Goal: Information Seeking & Learning: Find specific fact

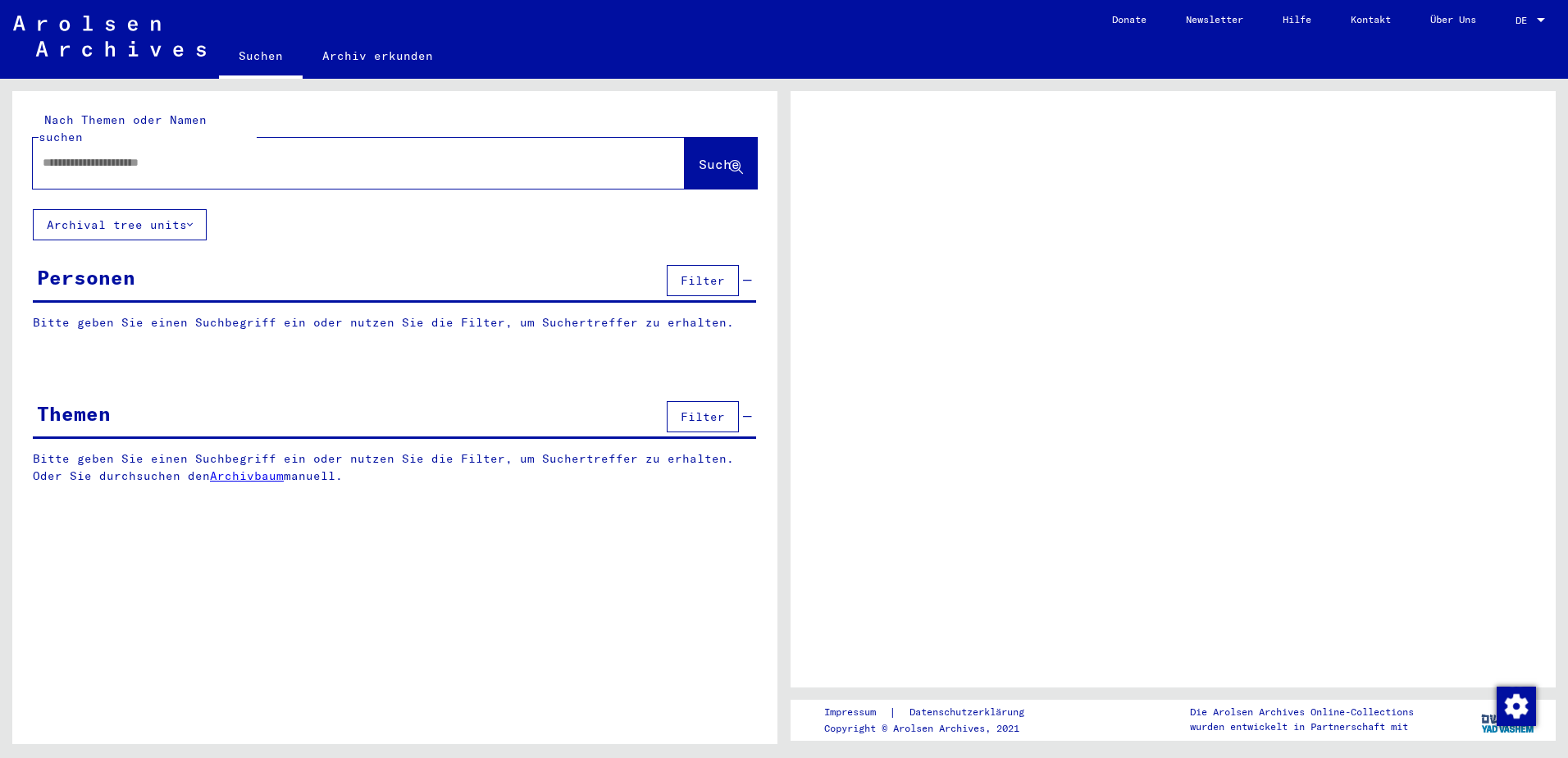
click at [376, 154] on input "text" at bounding box center [344, 163] width 603 height 17
type input "**********"
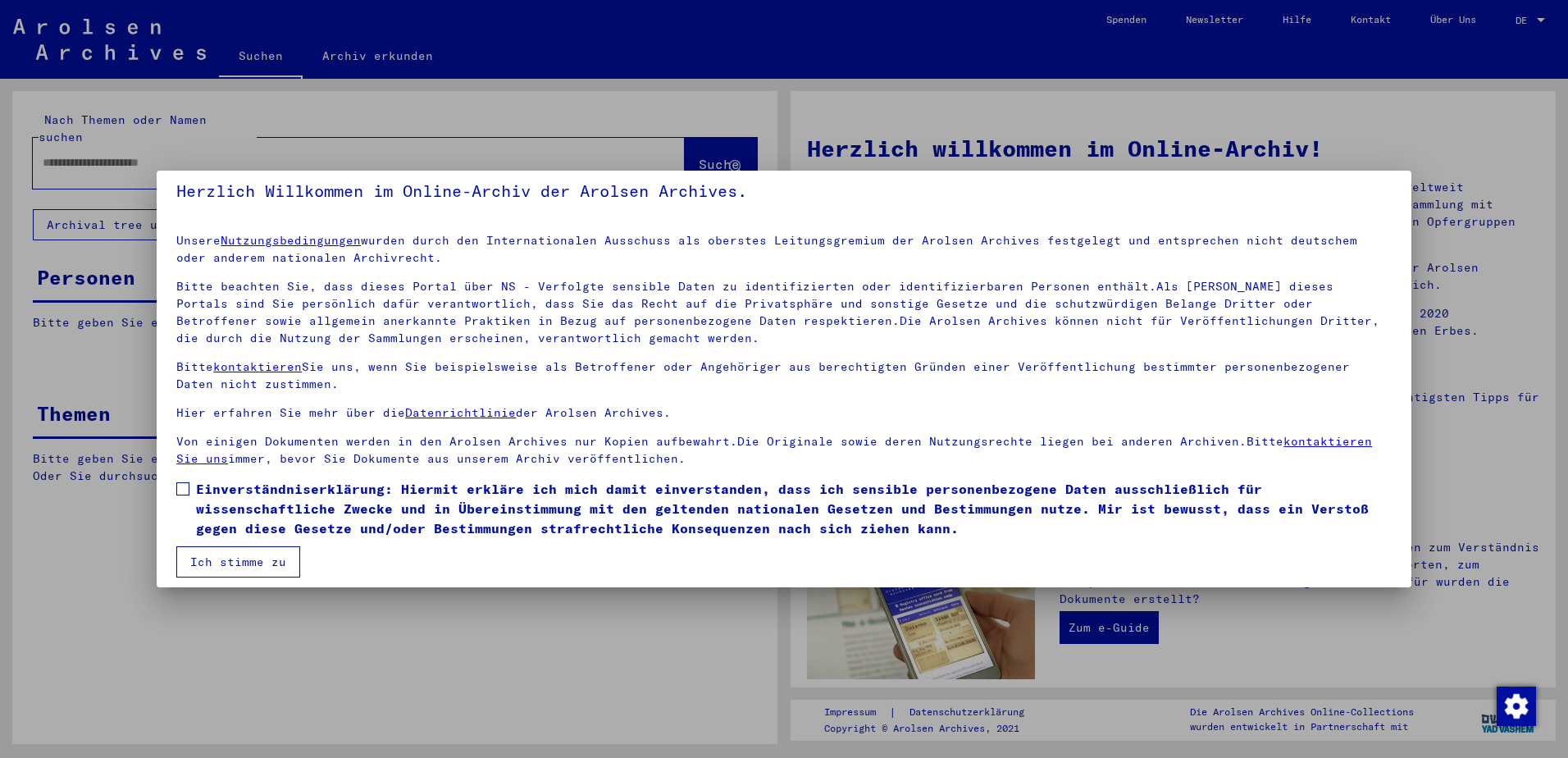
scroll to position [22, 0]
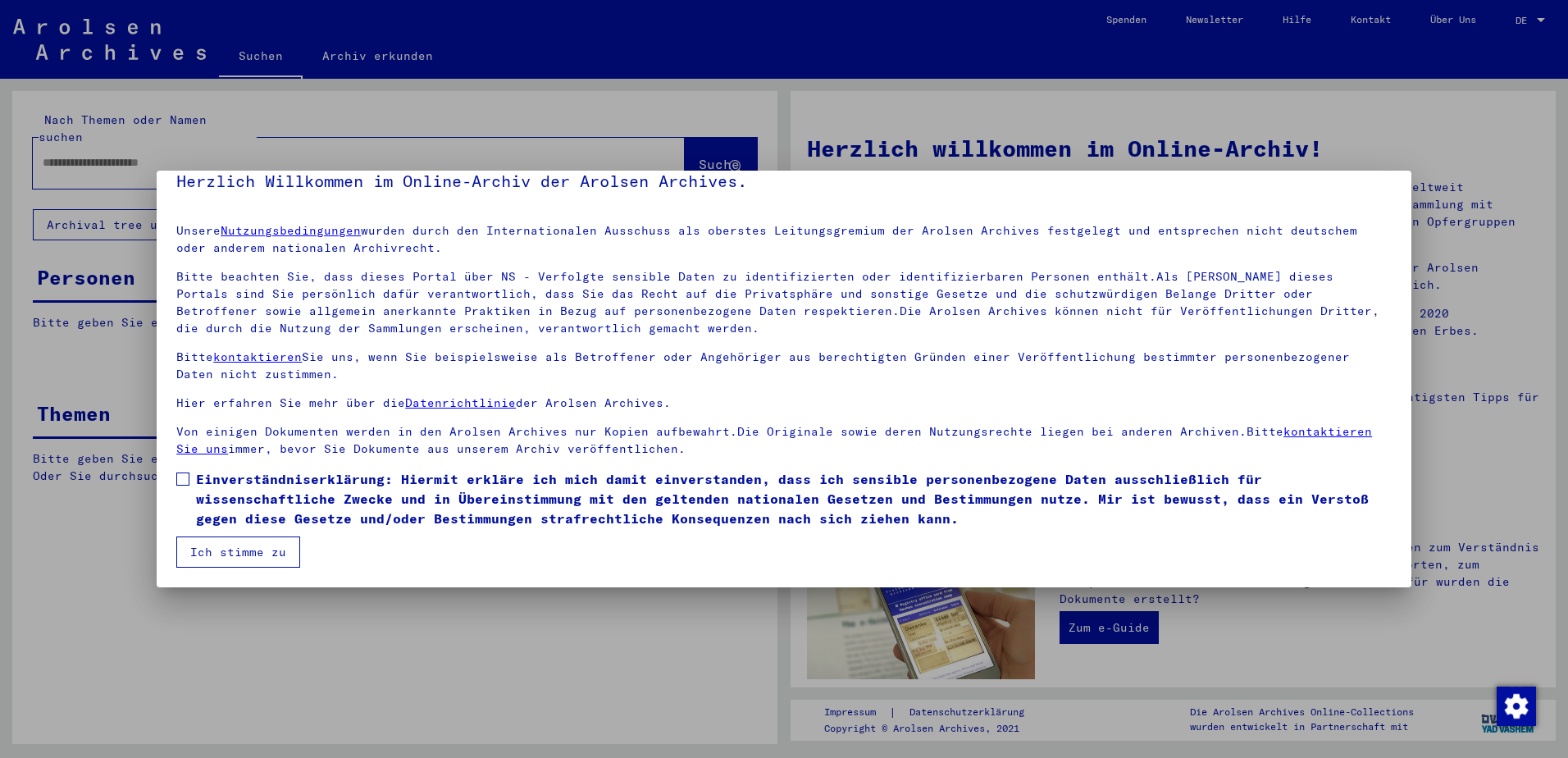
click at [265, 550] on button "Ich stimme zu" at bounding box center [238, 551] width 123 height 31
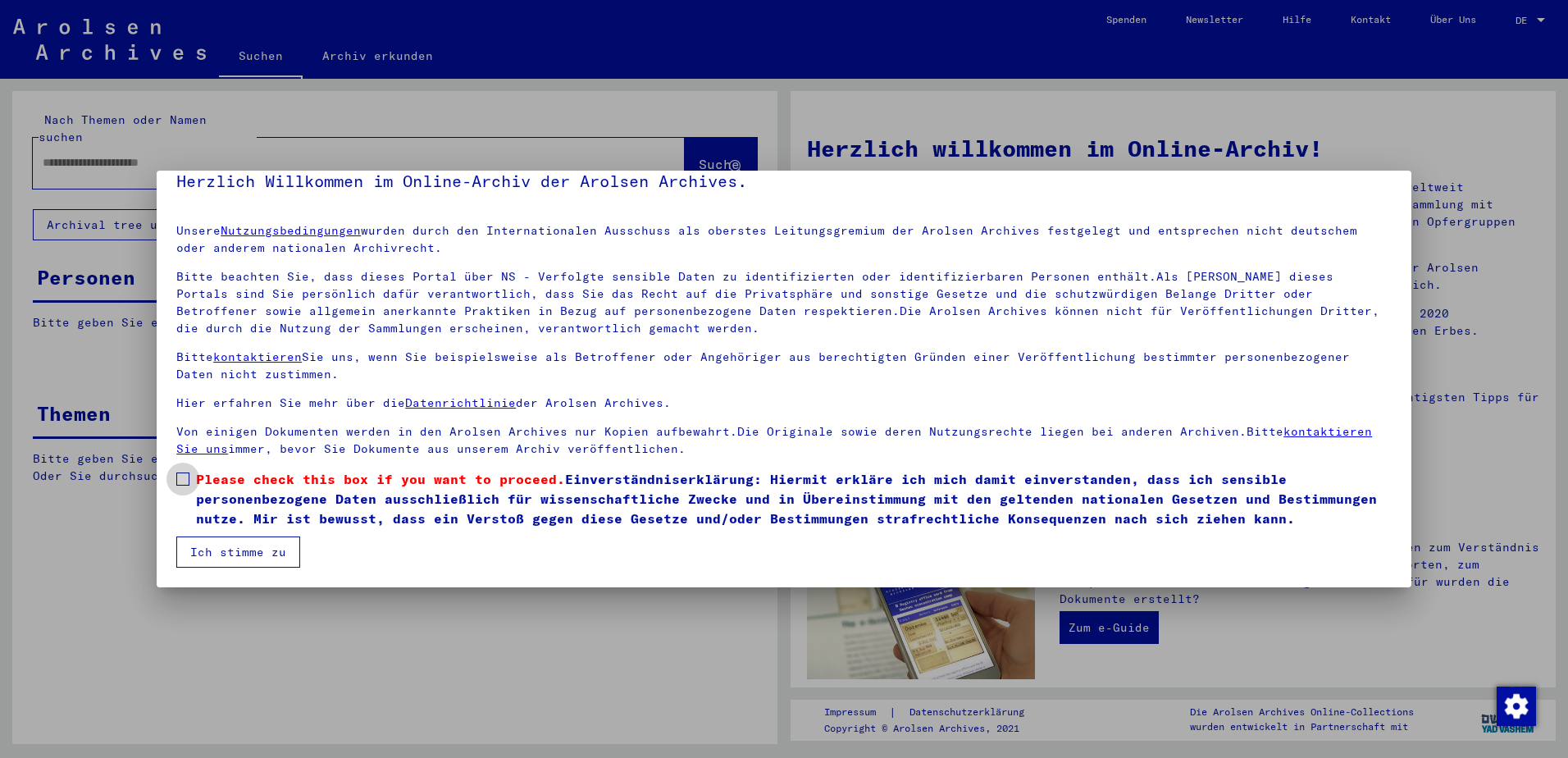
click at [179, 476] on span at bounding box center [182, 479] width 13 height 13
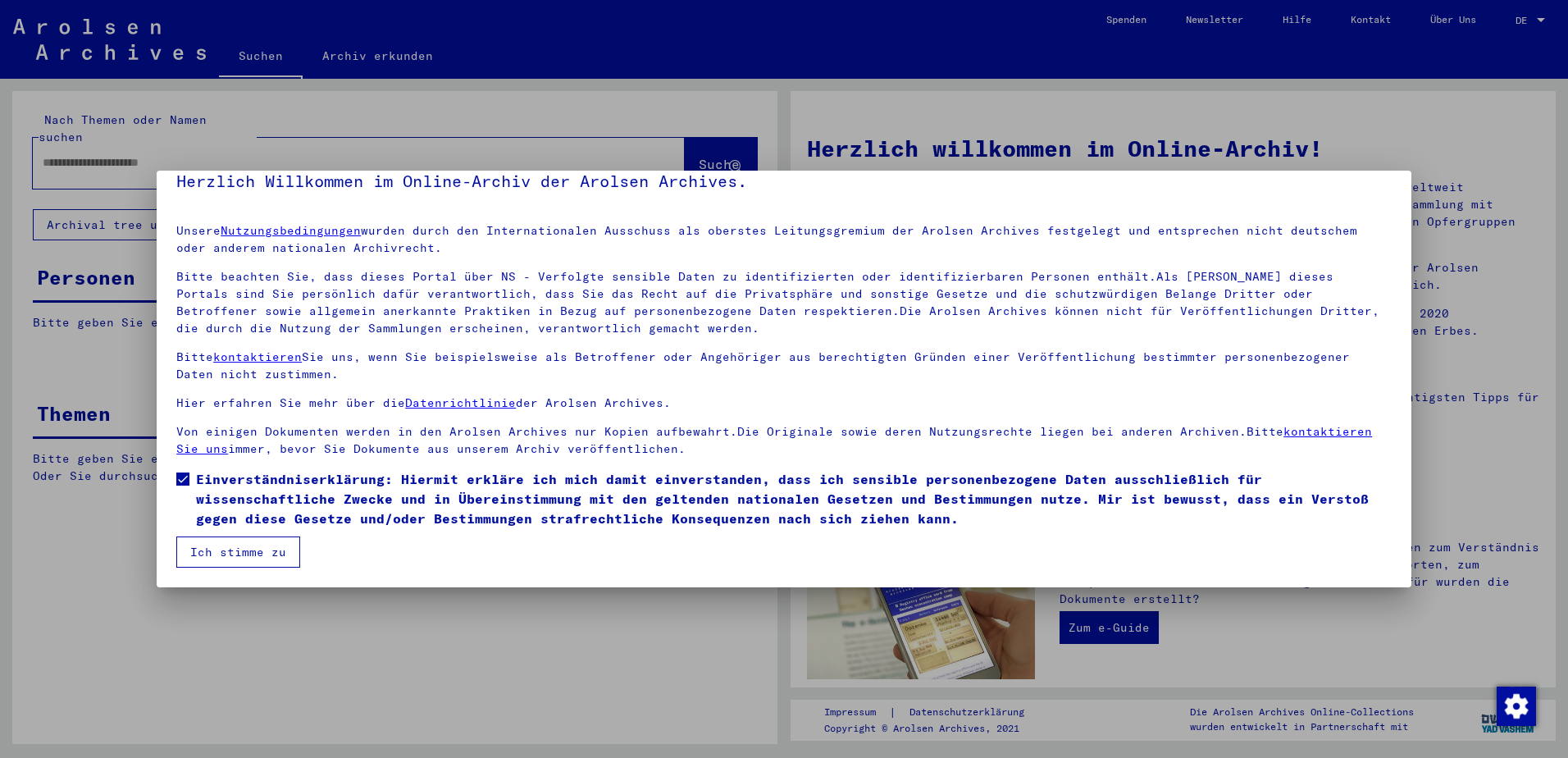
click at [249, 561] on button "Ich stimme zu" at bounding box center [238, 551] width 123 height 31
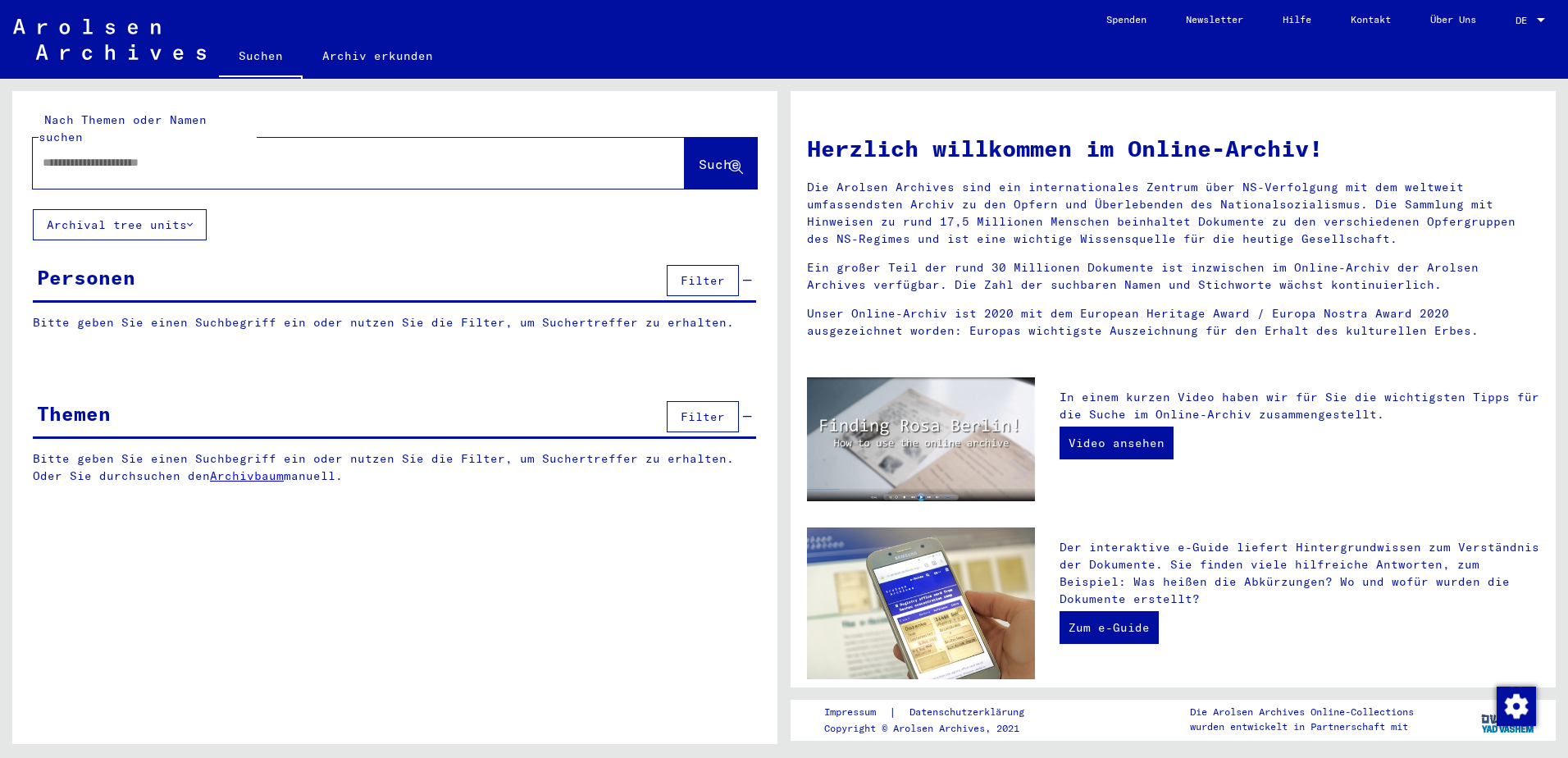
click at [714, 156] on span "Suche" at bounding box center [719, 165] width 41 height 17
click at [207, 124] on mat-label "Nach Themen oder Namen suchen" at bounding box center [123, 128] width 168 height 32
click at [240, 154] on input "text" at bounding box center [340, 163] width 593 height 17
type input "**********"
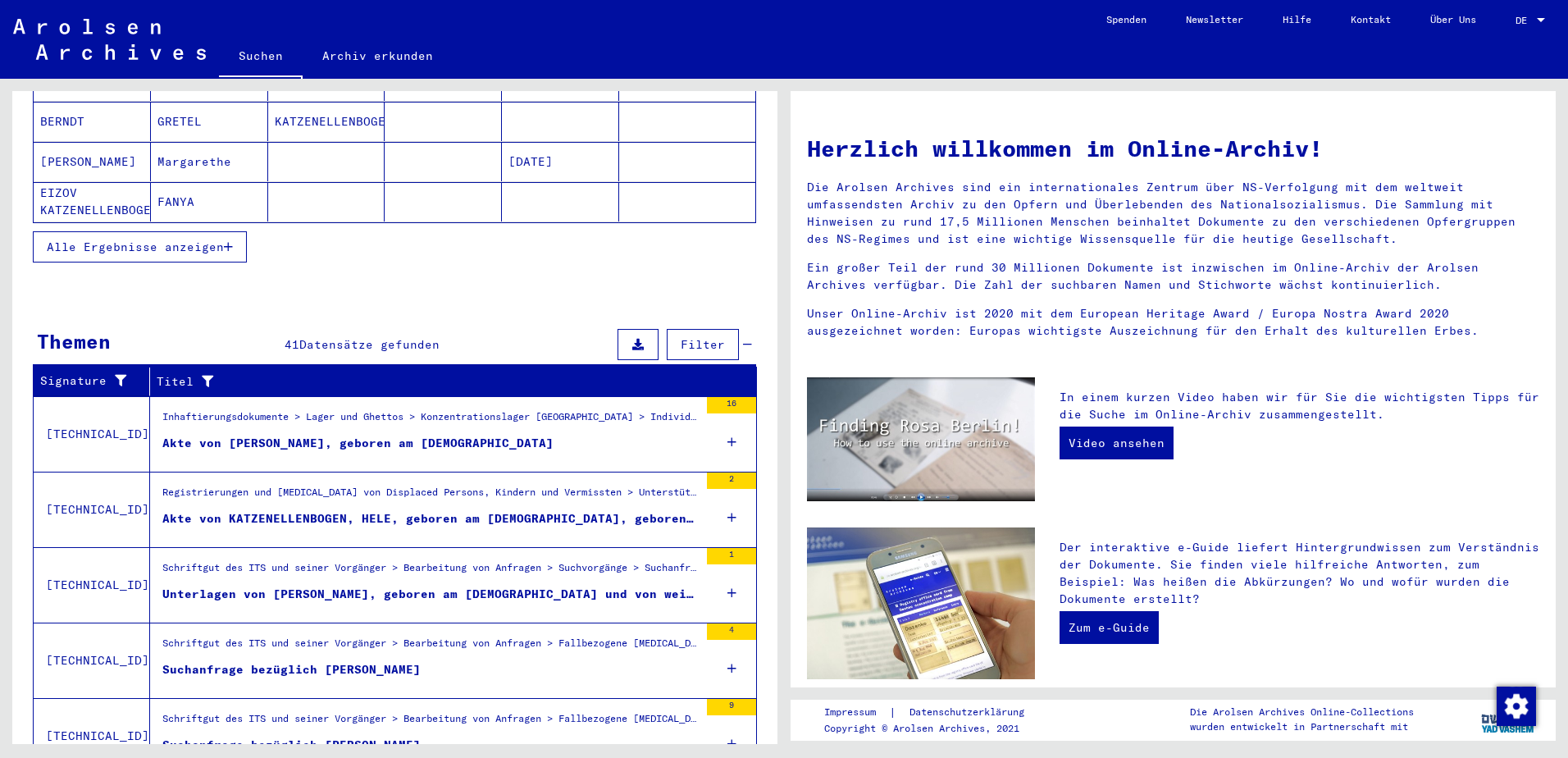
scroll to position [389, 0]
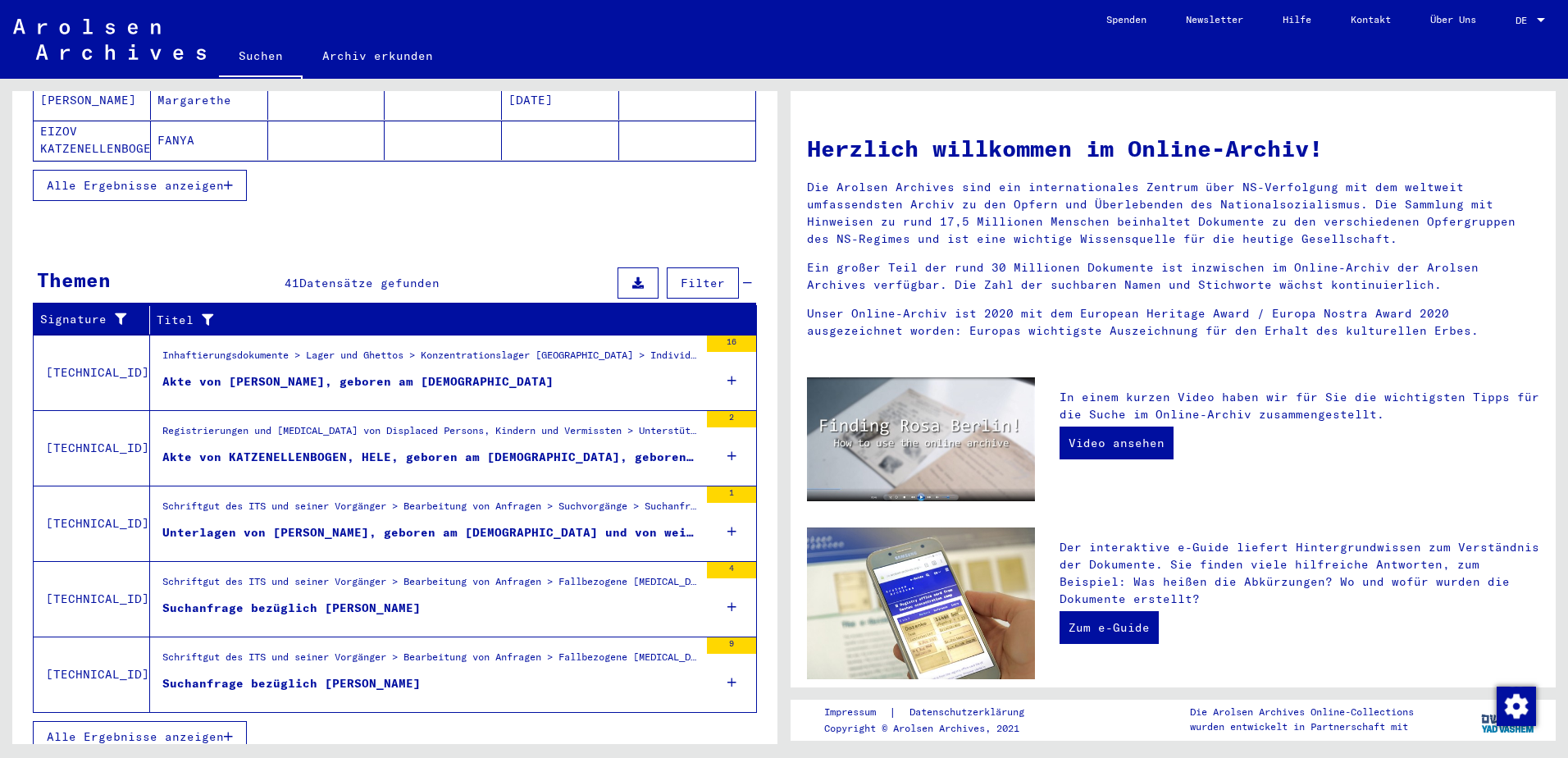
click at [217, 729] on span "Alle Ergebnisse anzeigen" at bounding box center [135, 736] width 177 height 15
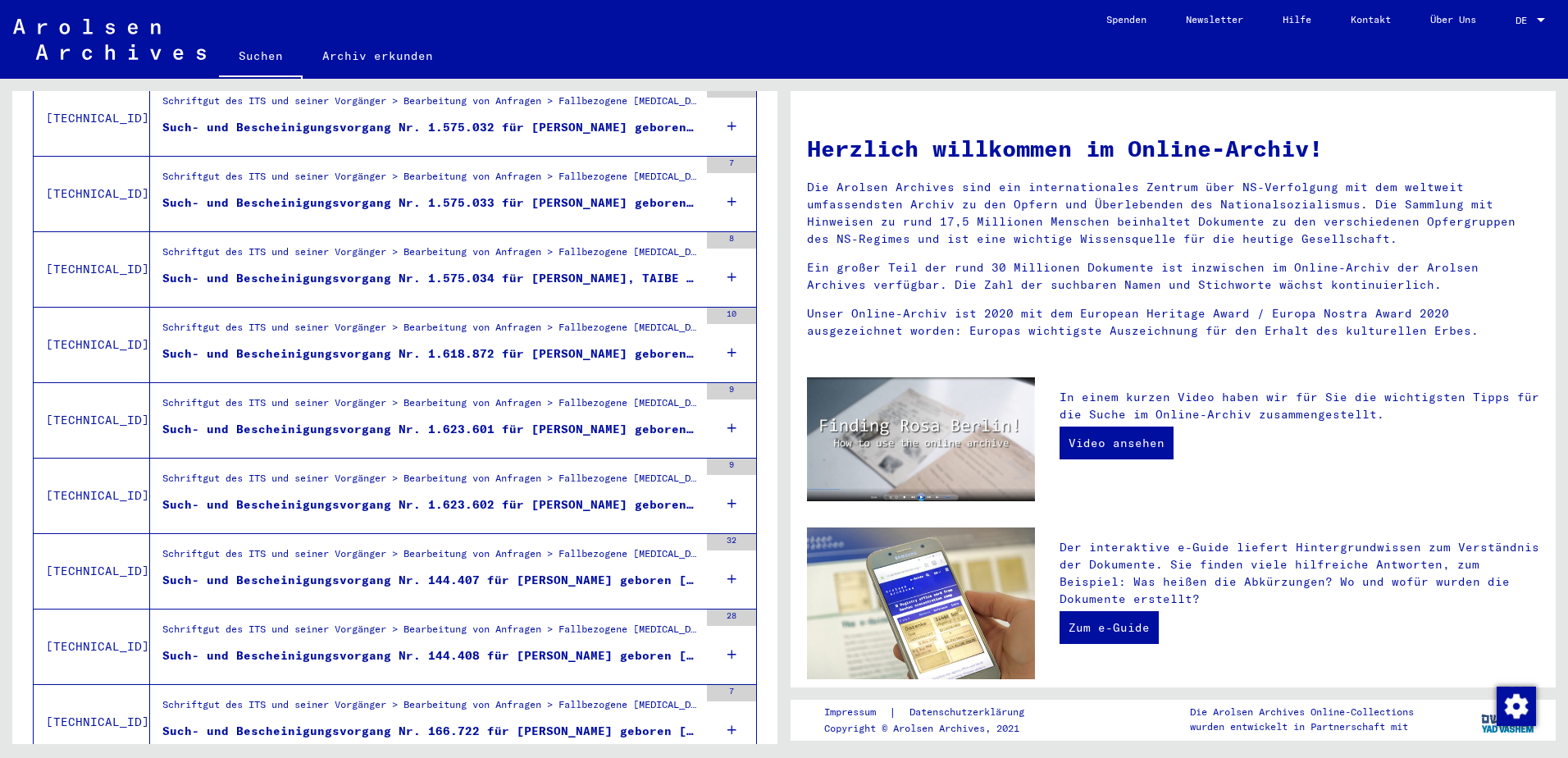
scroll to position [1045, 0]
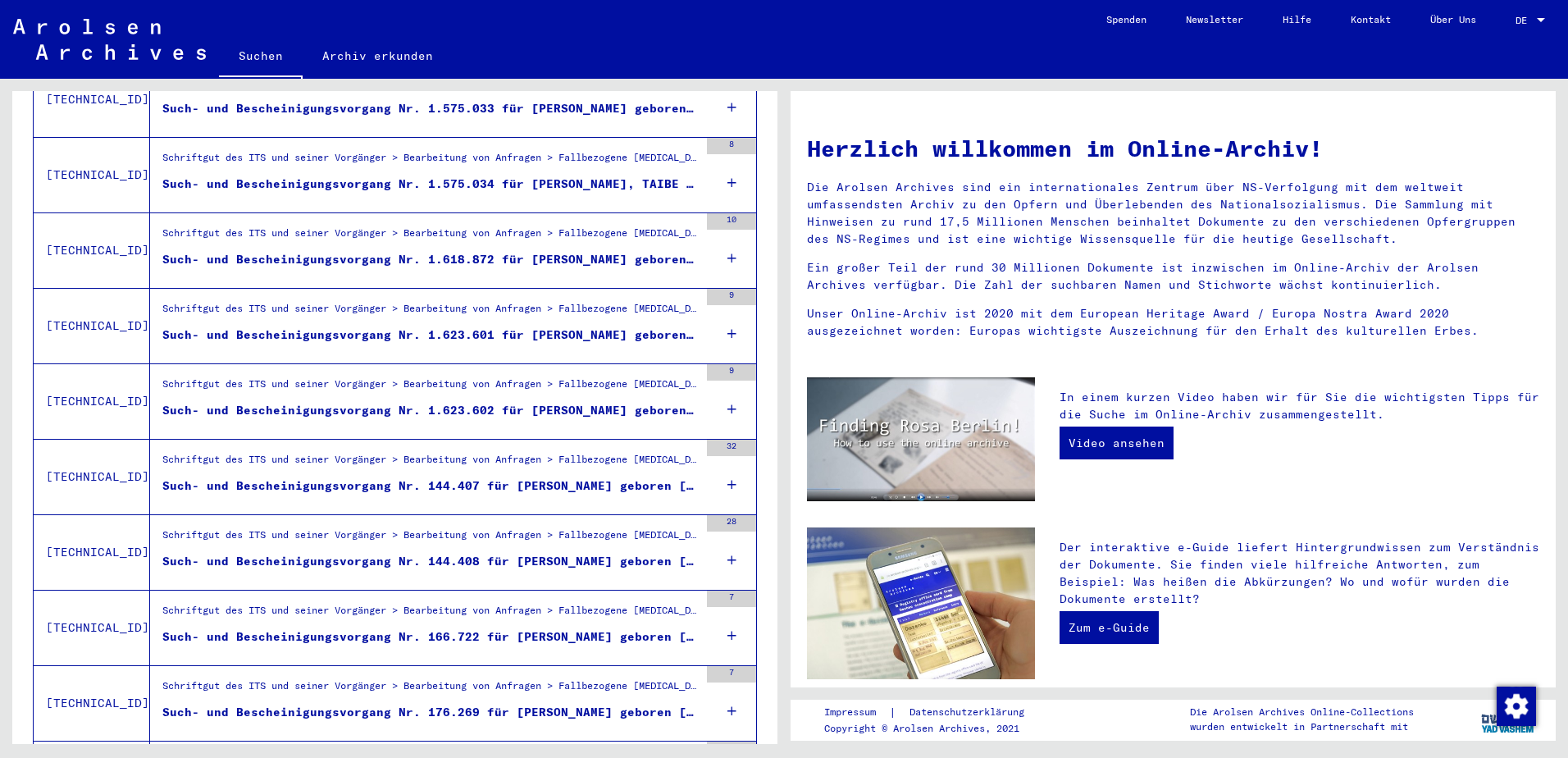
click at [673, 553] on div "Such- und Bescheinigungsvorgang Nr. 144.408 für [PERSON_NAME] geboren [DEMOGRAP…" at bounding box center [430, 561] width 536 height 17
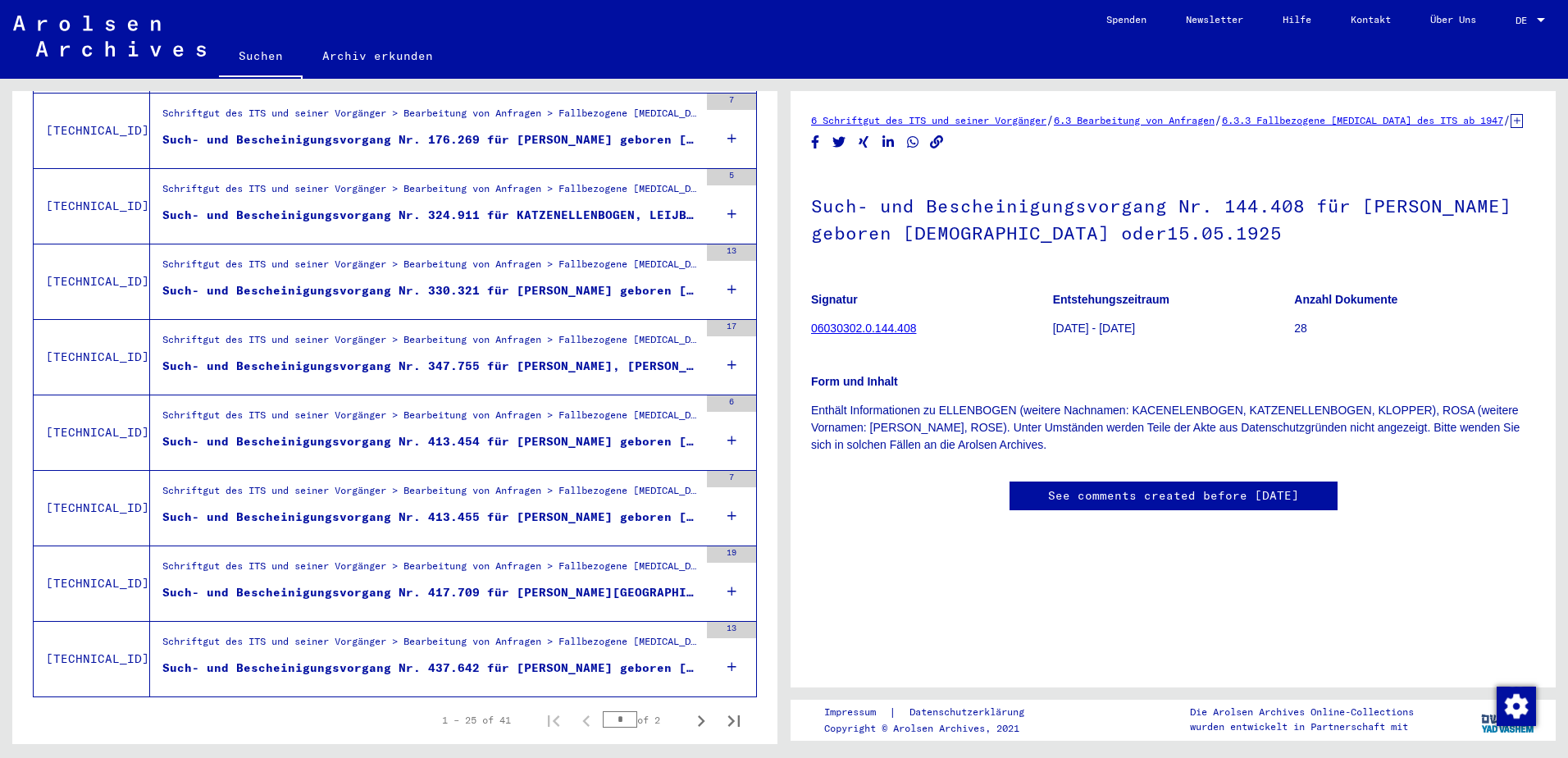
scroll to position [1620, 0]
click at [690, 707] on icon "Next page" at bounding box center [701, 719] width 23 height 23
type input "*"
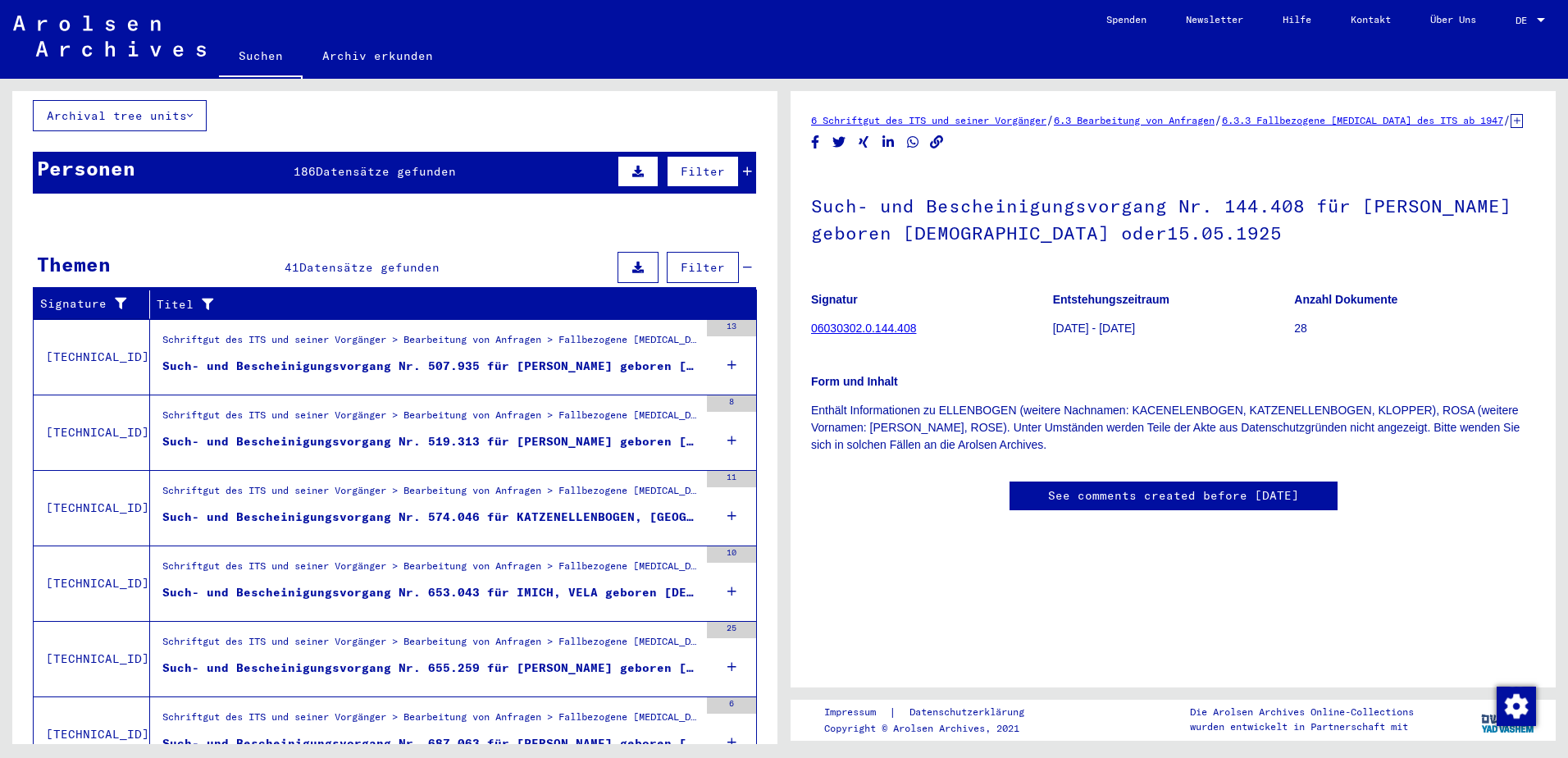
scroll to position [0, 0]
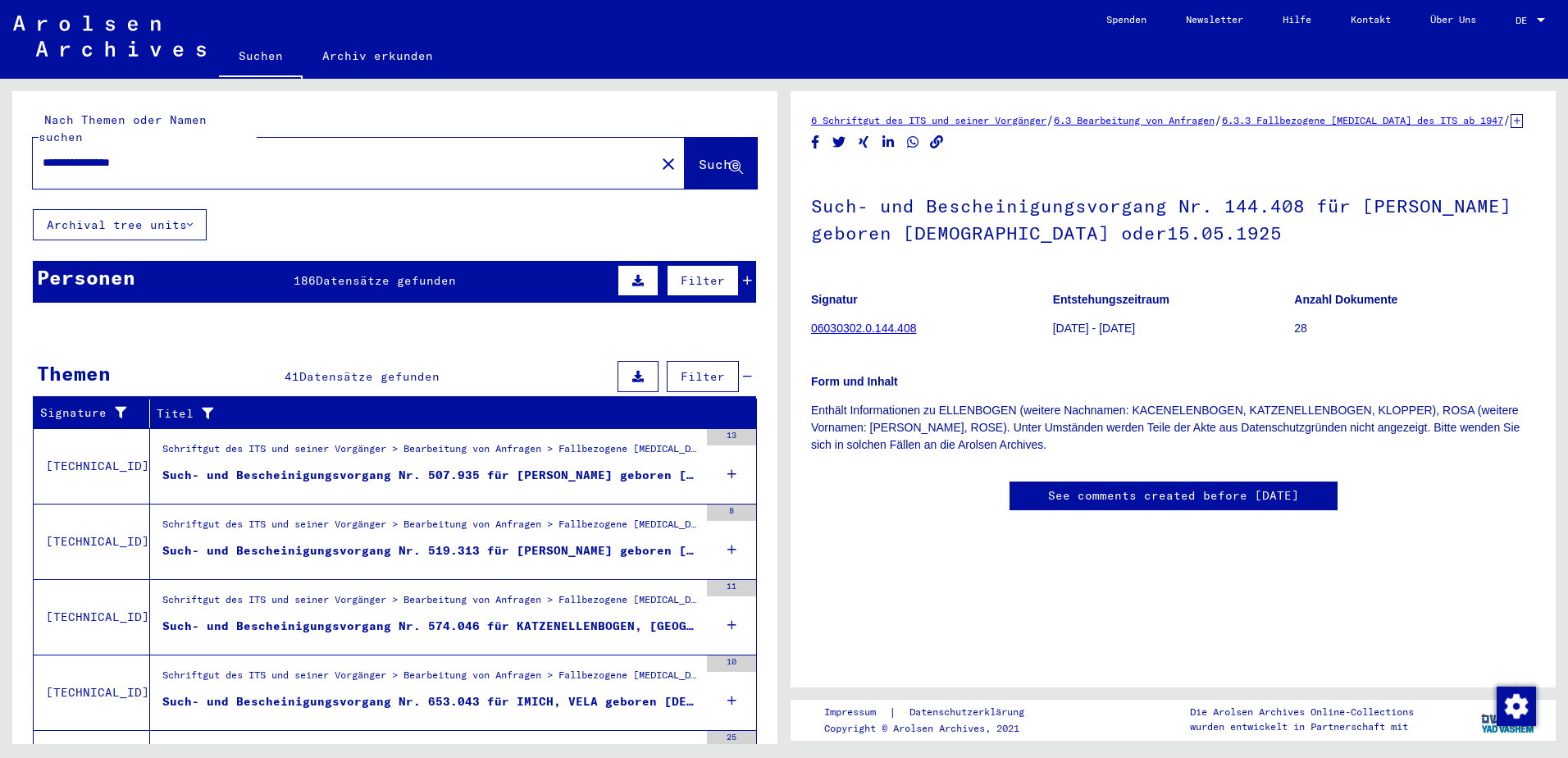
click at [254, 158] on div "**********" at bounding box center [339, 162] width 613 height 36
copy yv-its-search-home "close Suche Archival tree units"
click at [236, 154] on input "**********" at bounding box center [344, 163] width 603 height 17
click at [659, 154] on mat-icon "close" at bounding box center [668, 164] width 20 height 20
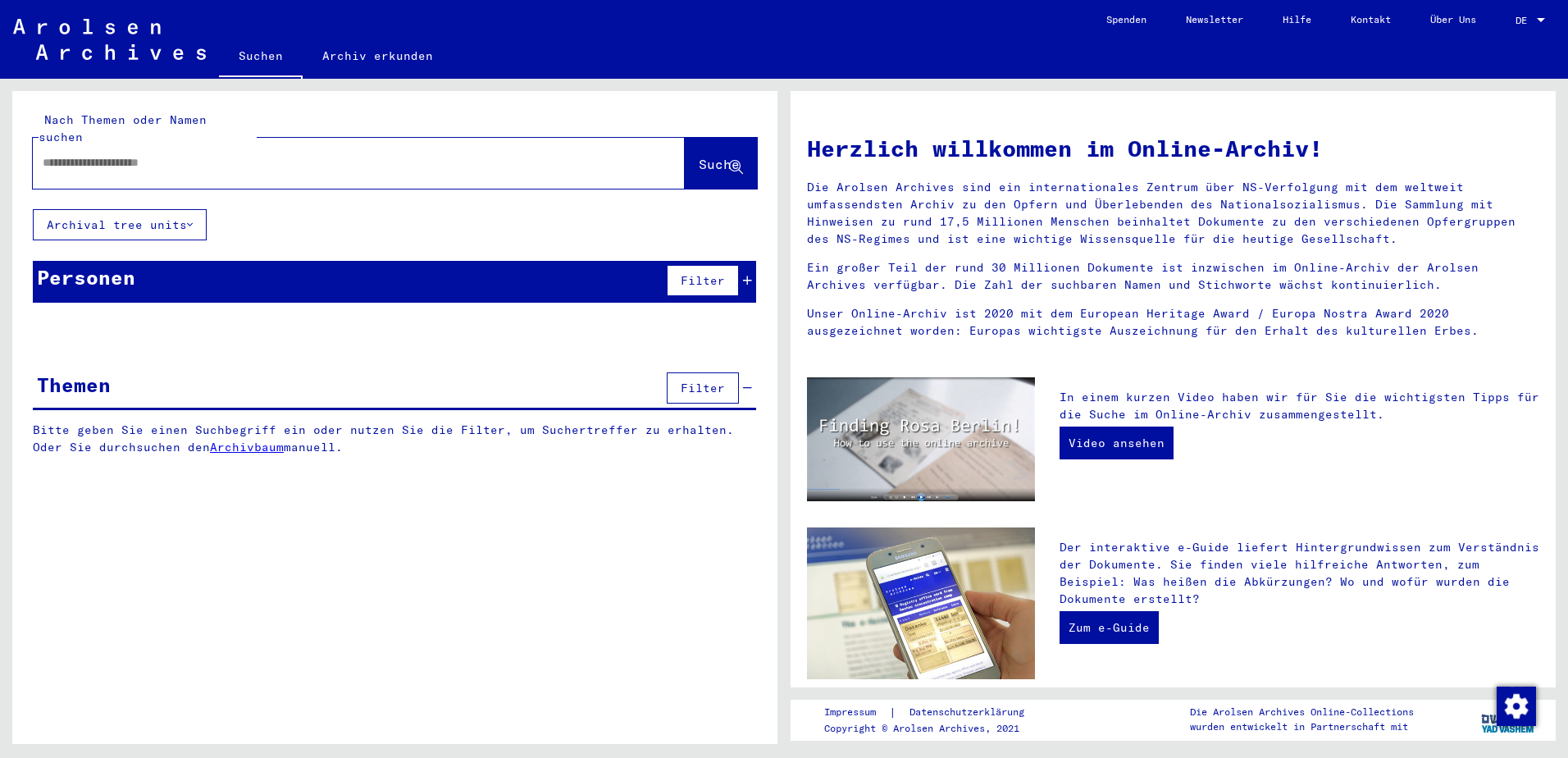
click at [295, 154] on input "text" at bounding box center [340, 163] width 593 height 17
type input "****"
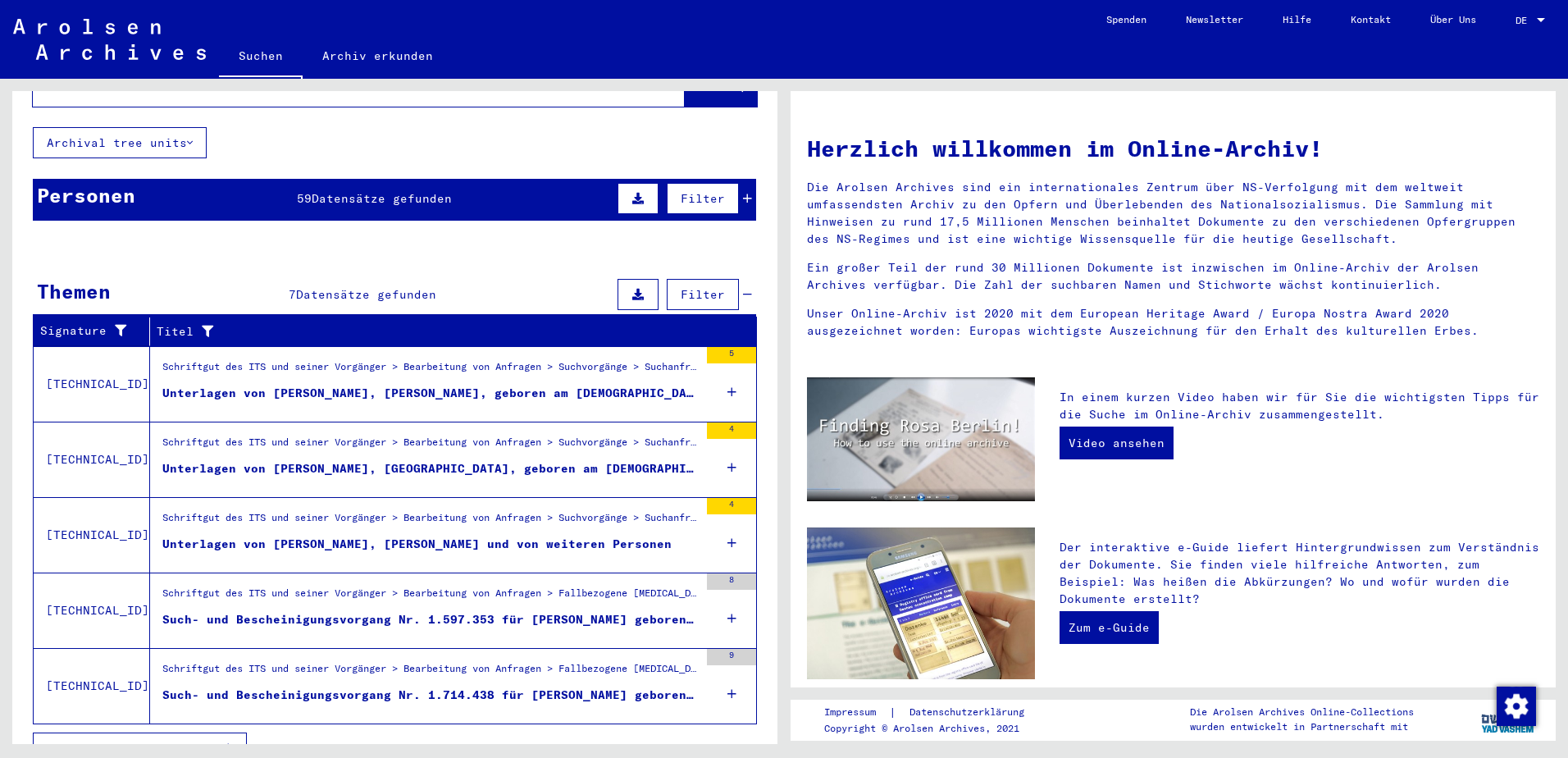
scroll to position [94, 0]
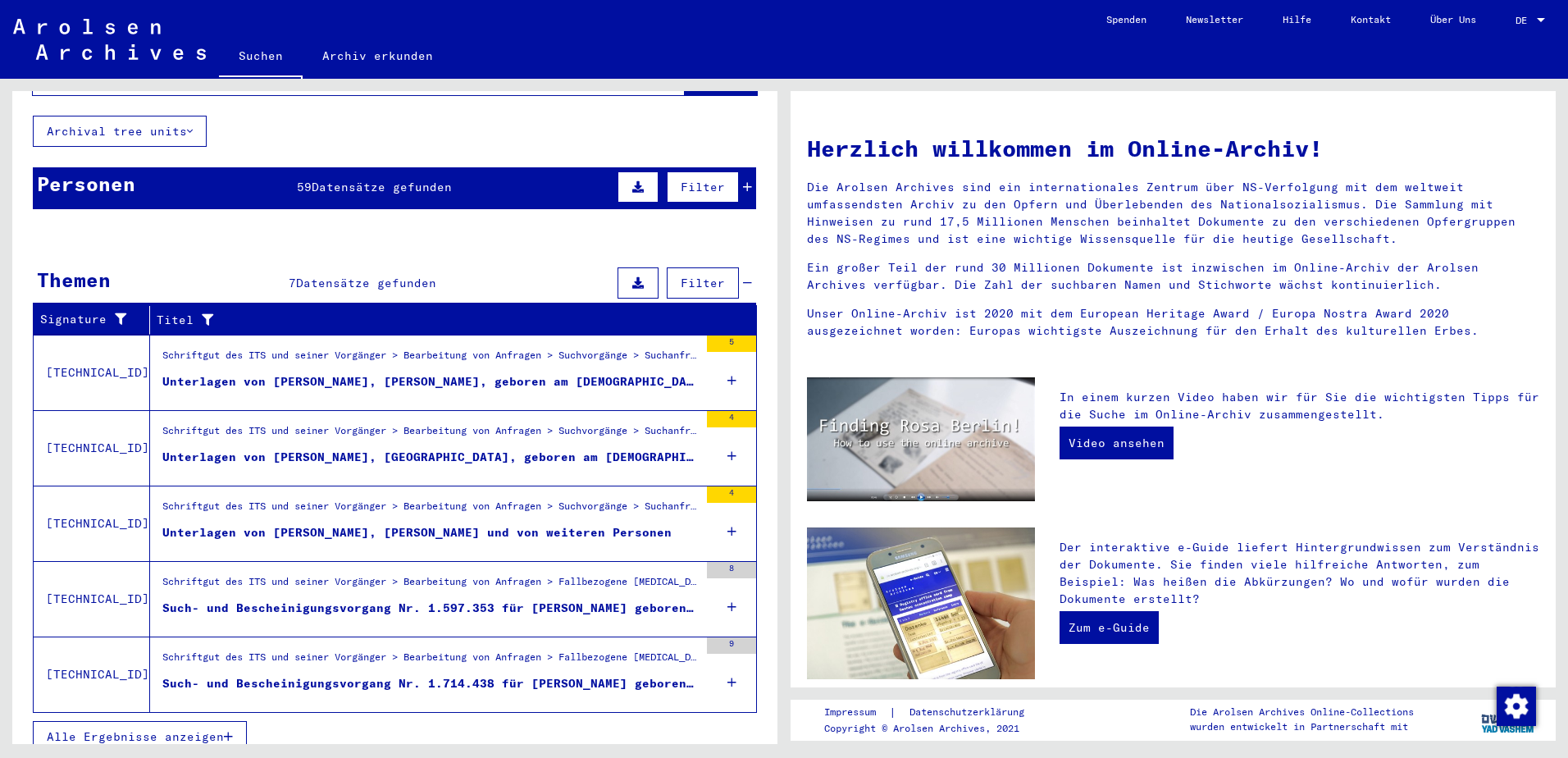
click at [227, 731] on icon "button" at bounding box center [228, 736] width 9 height 11
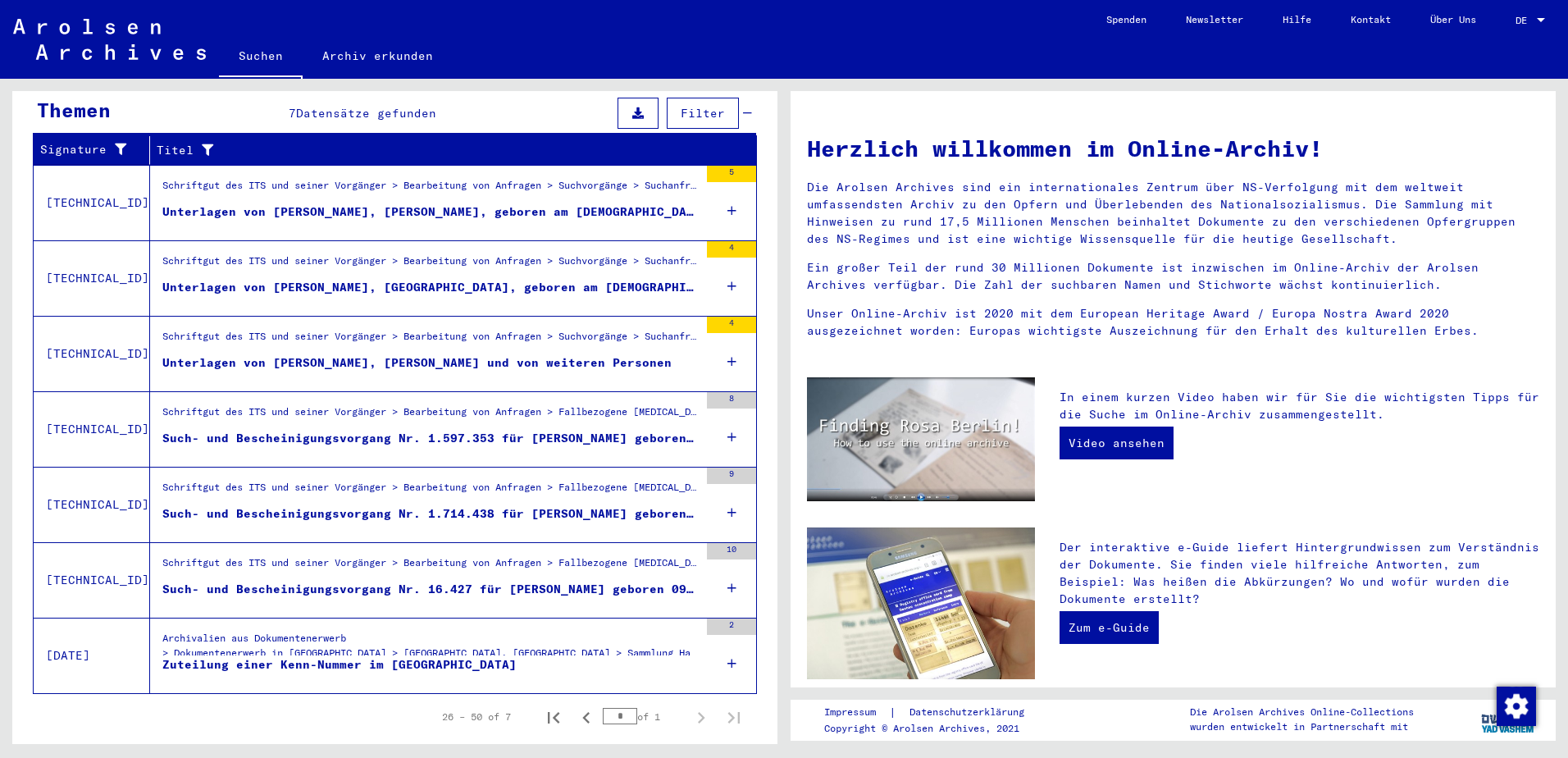
scroll to position [290, 0]
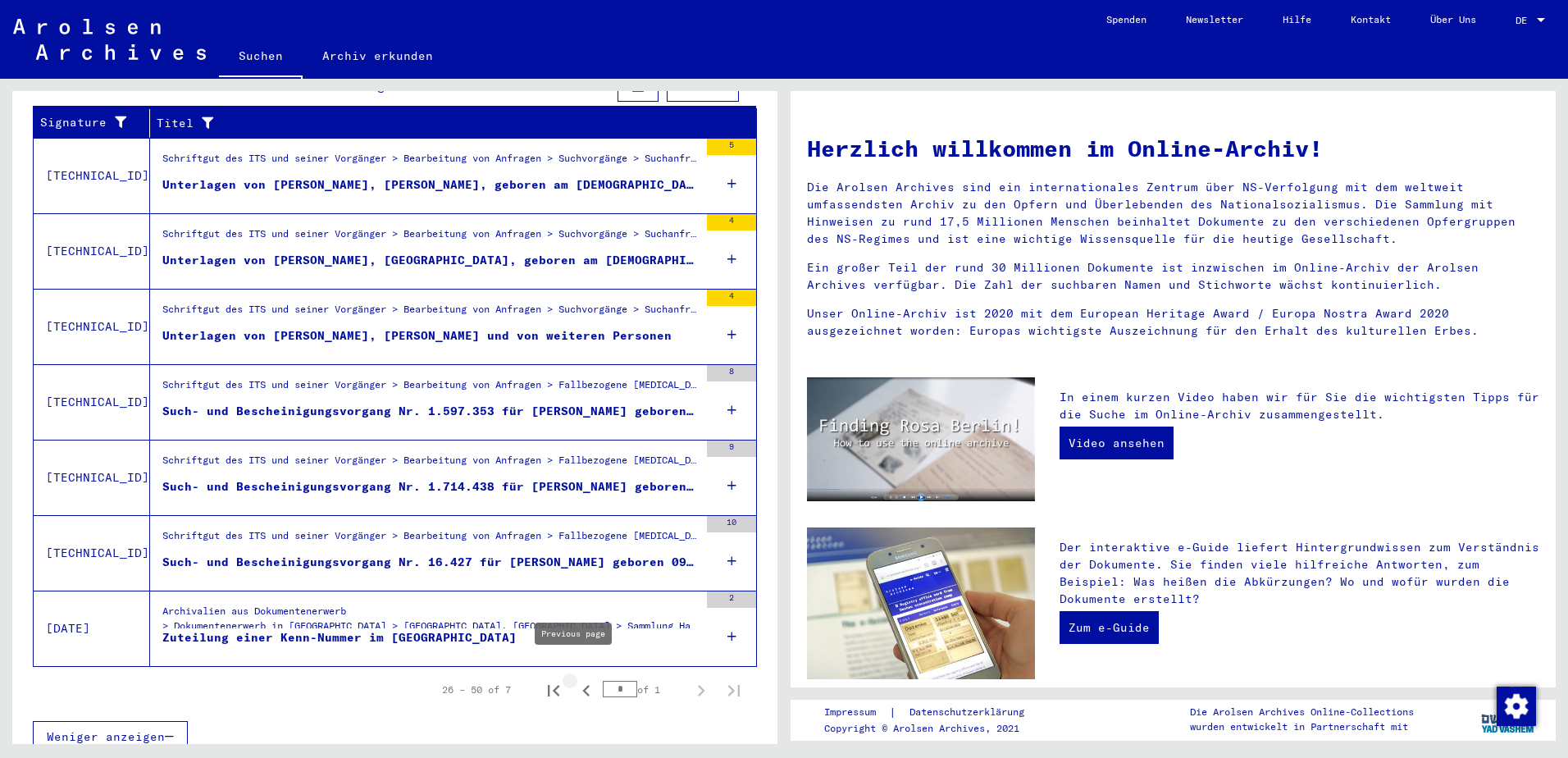
click at [581, 679] on icon "Previous page" at bounding box center [586, 691] width 23 height 23
type input "*"
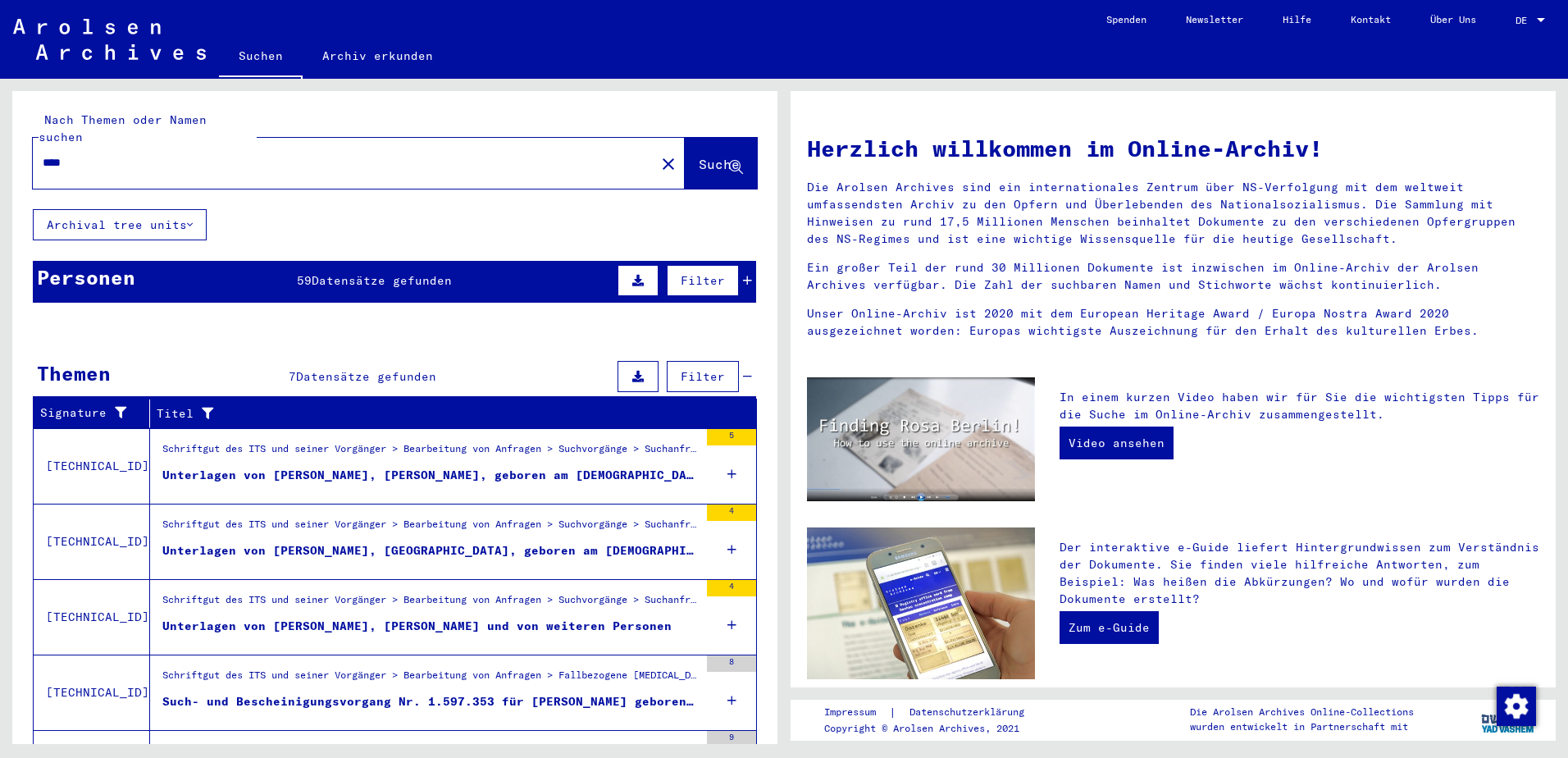
click at [469, 154] on input "****" at bounding box center [340, 163] width 593 height 17
type input "*****"
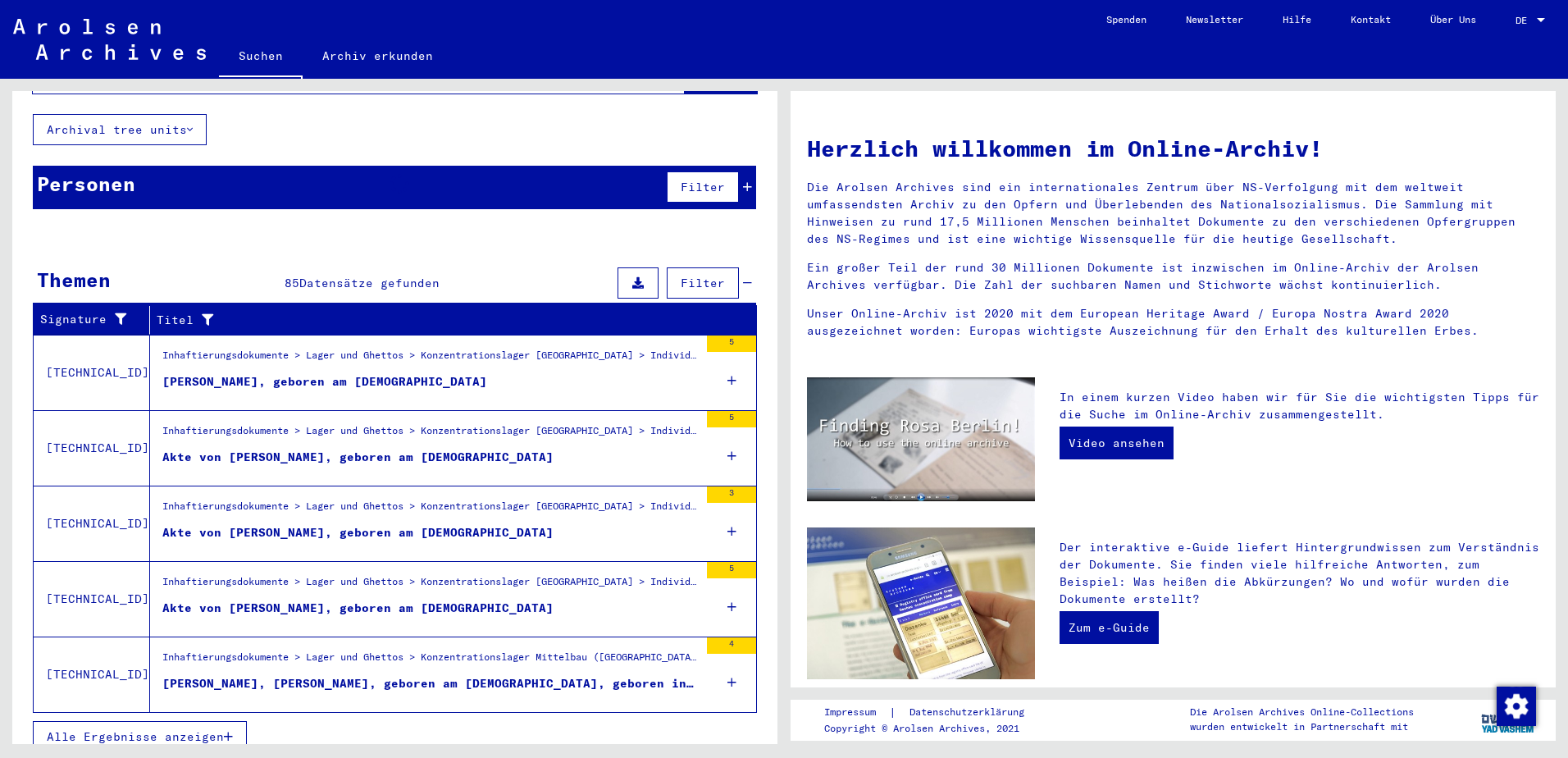
scroll to position [94, 0]
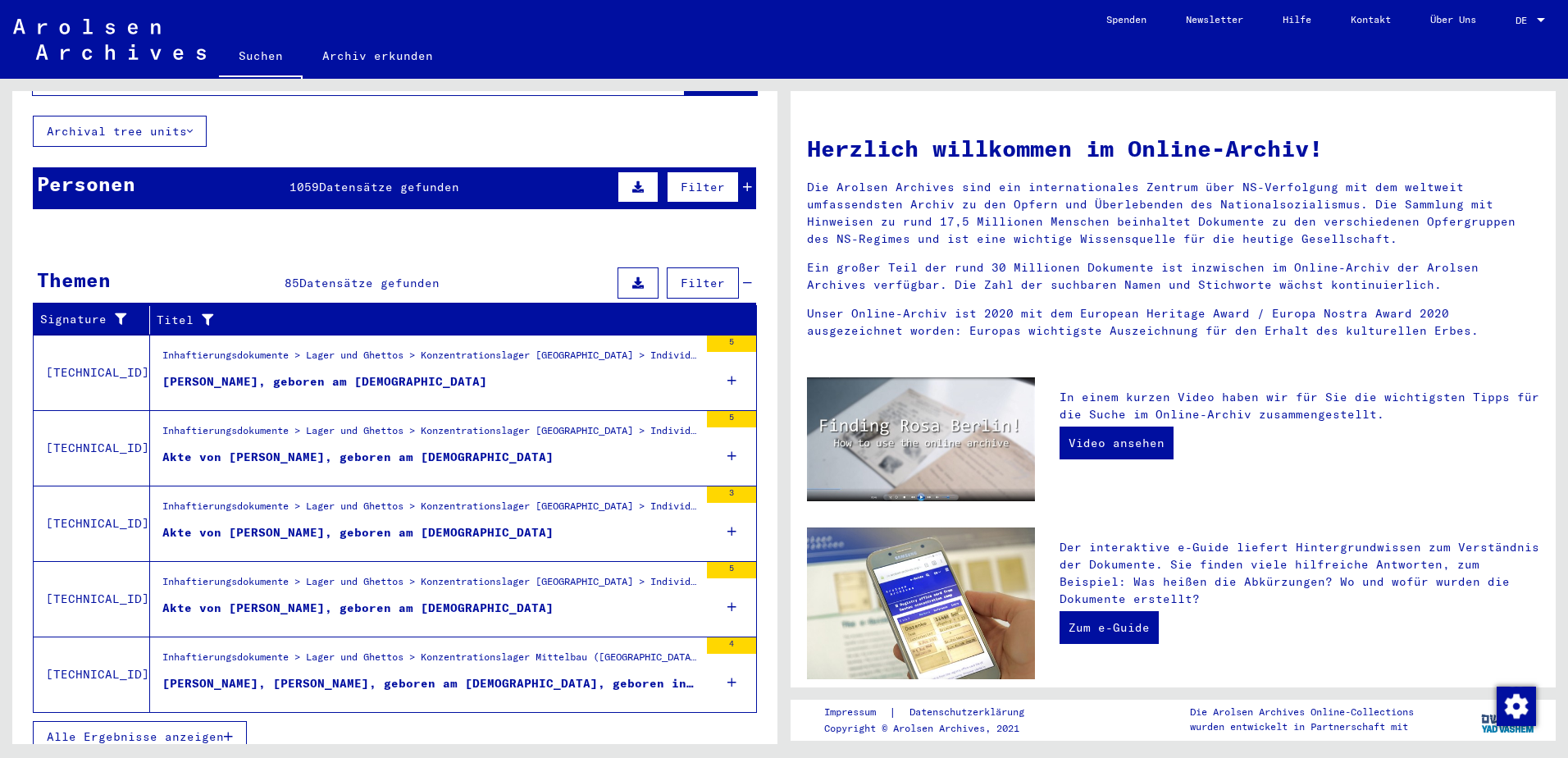
click at [173, 729] on span "Alle Ergebnisse anzeigen" at bounding box center [135, 736] width 177 height 15
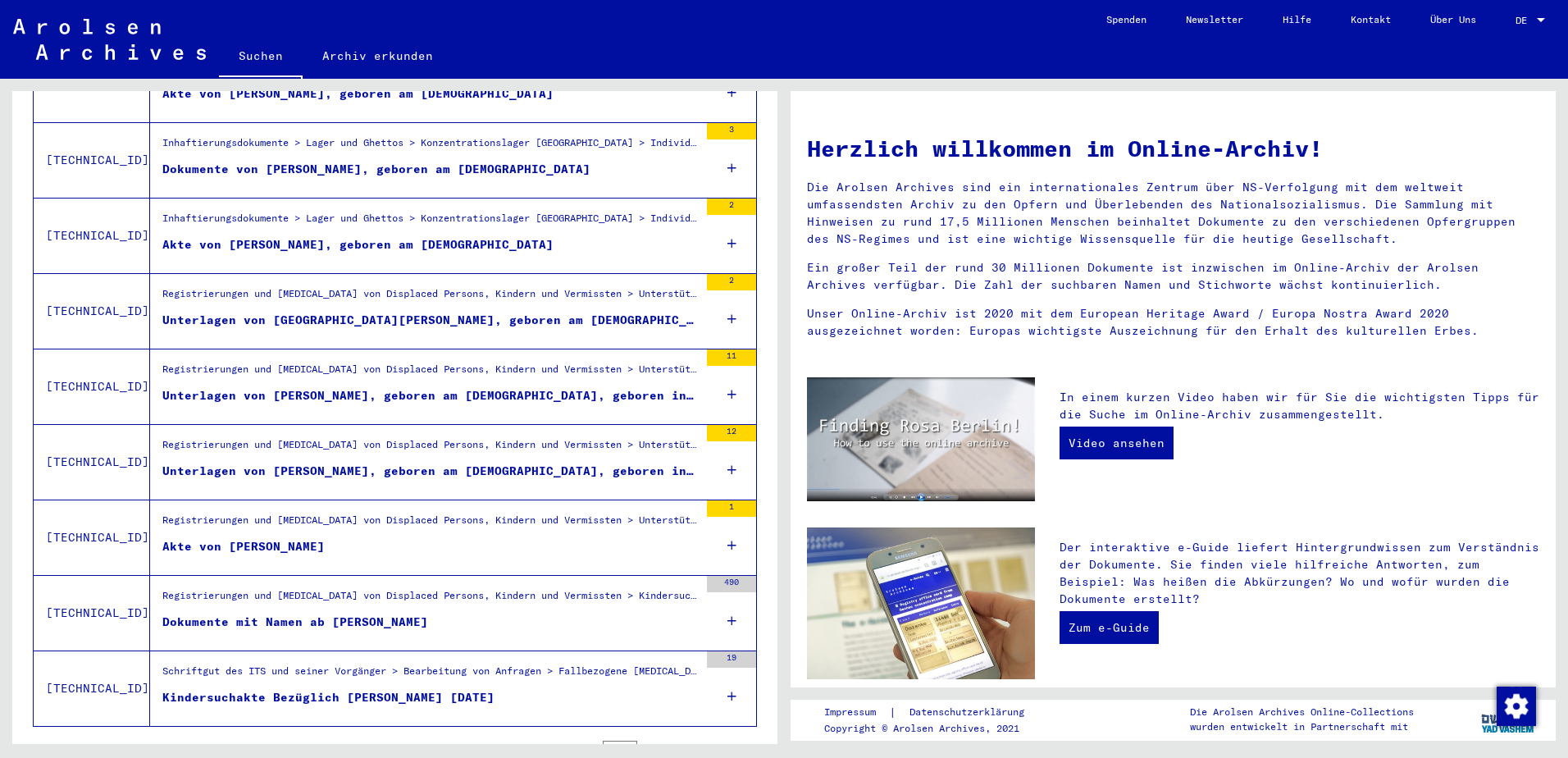
scroll to position [1649, 0]
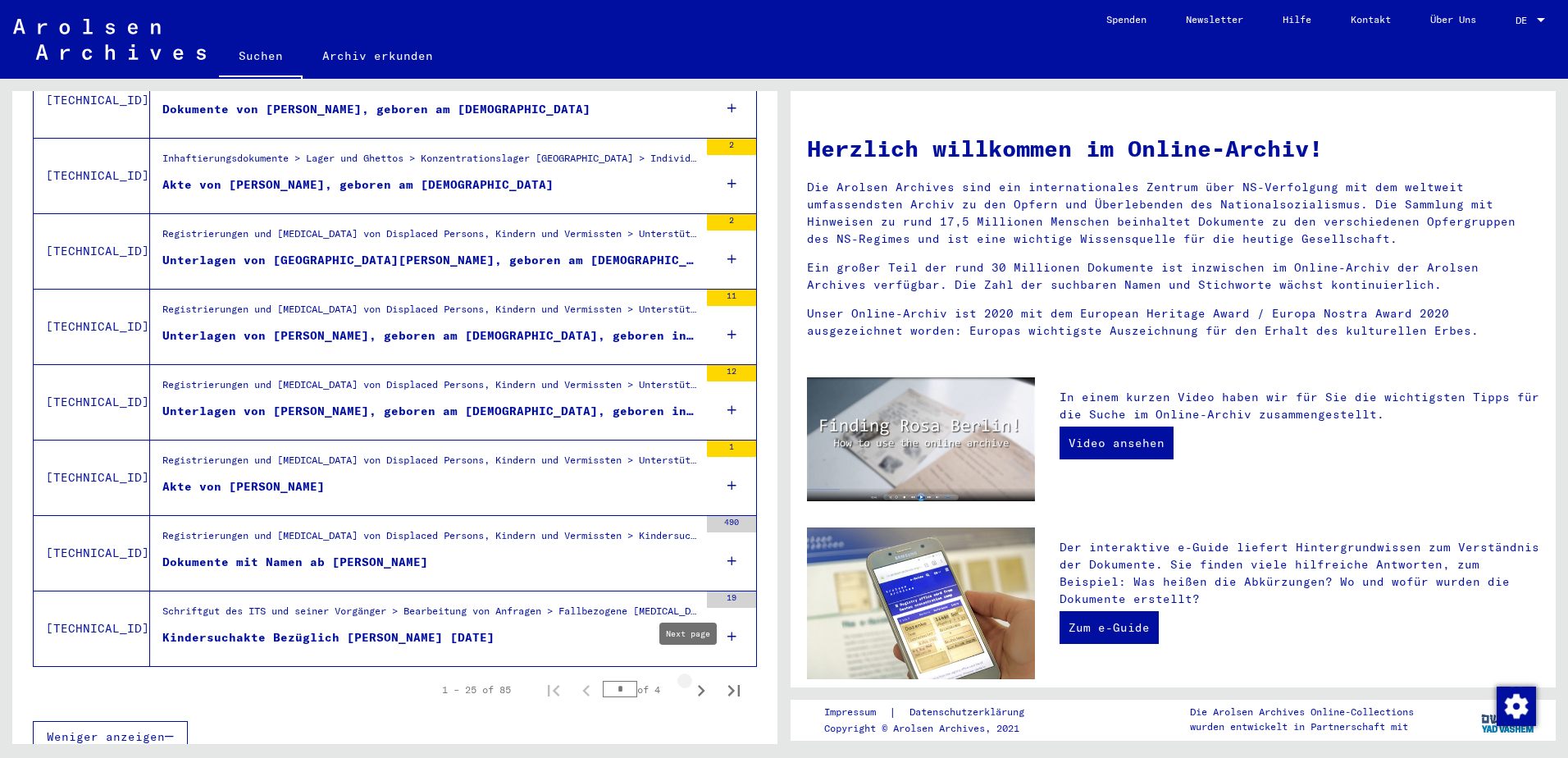
click at [690, 679] on icon "Next page" at bounding box center [701, 691] width 23 height 23
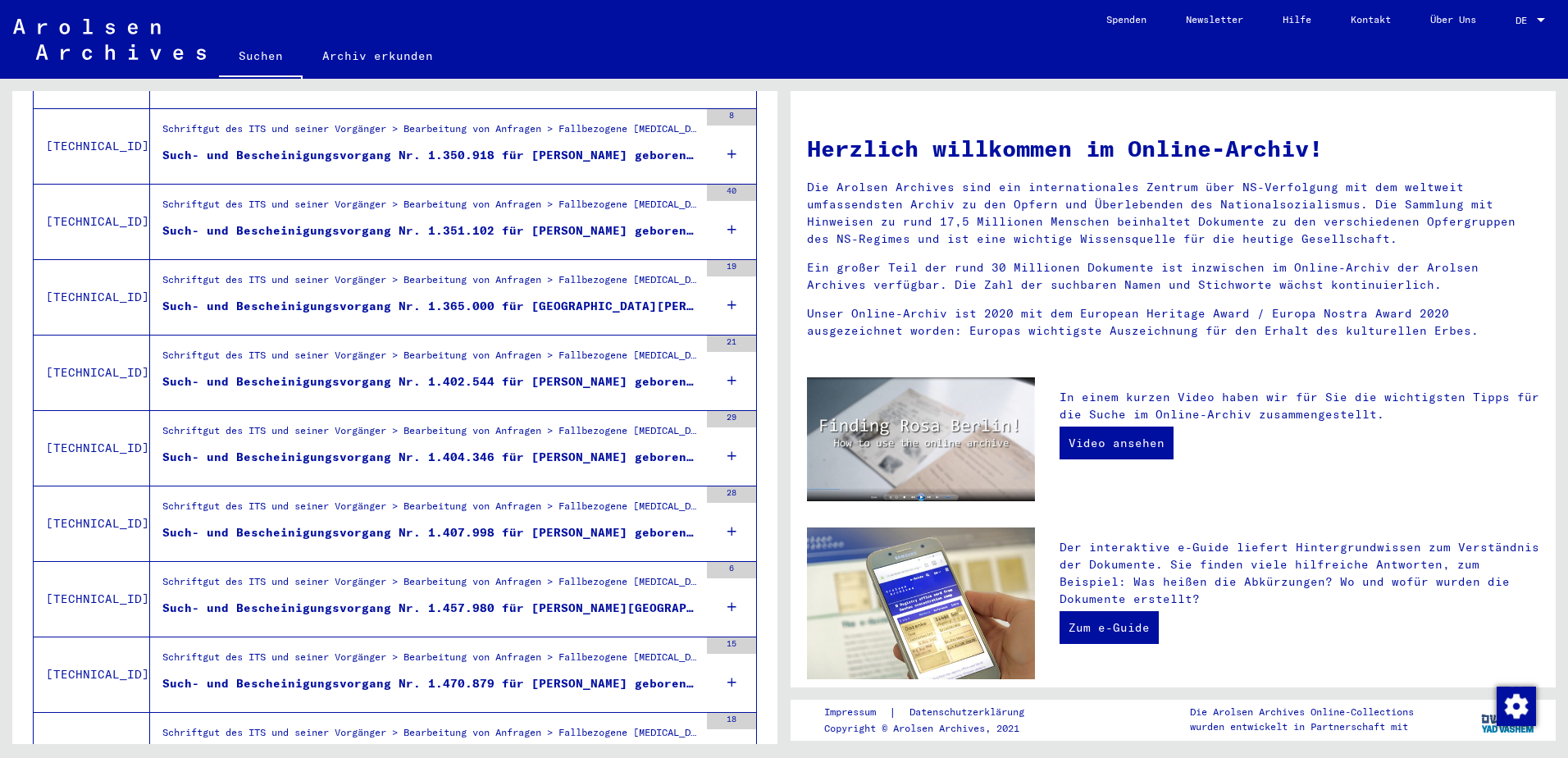
scroll to position [992, 0]
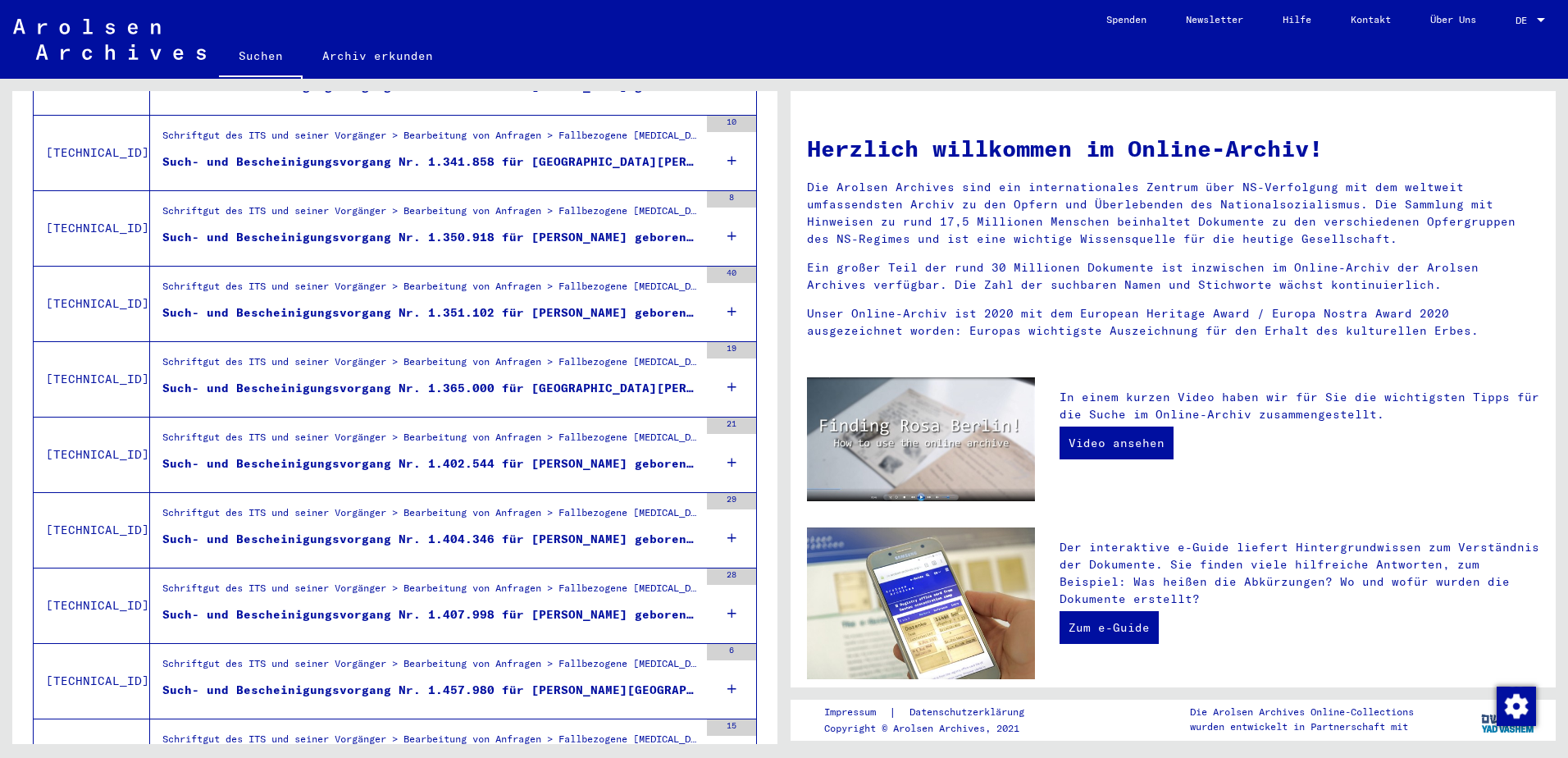
click at [540, 304] on div "Such- und Bescheinigungsvorgang Nr. 1.351.102 für [PERSON_NAME] geboren [DEMOGR…" at bounding box center [430, 313] width 536 height 17
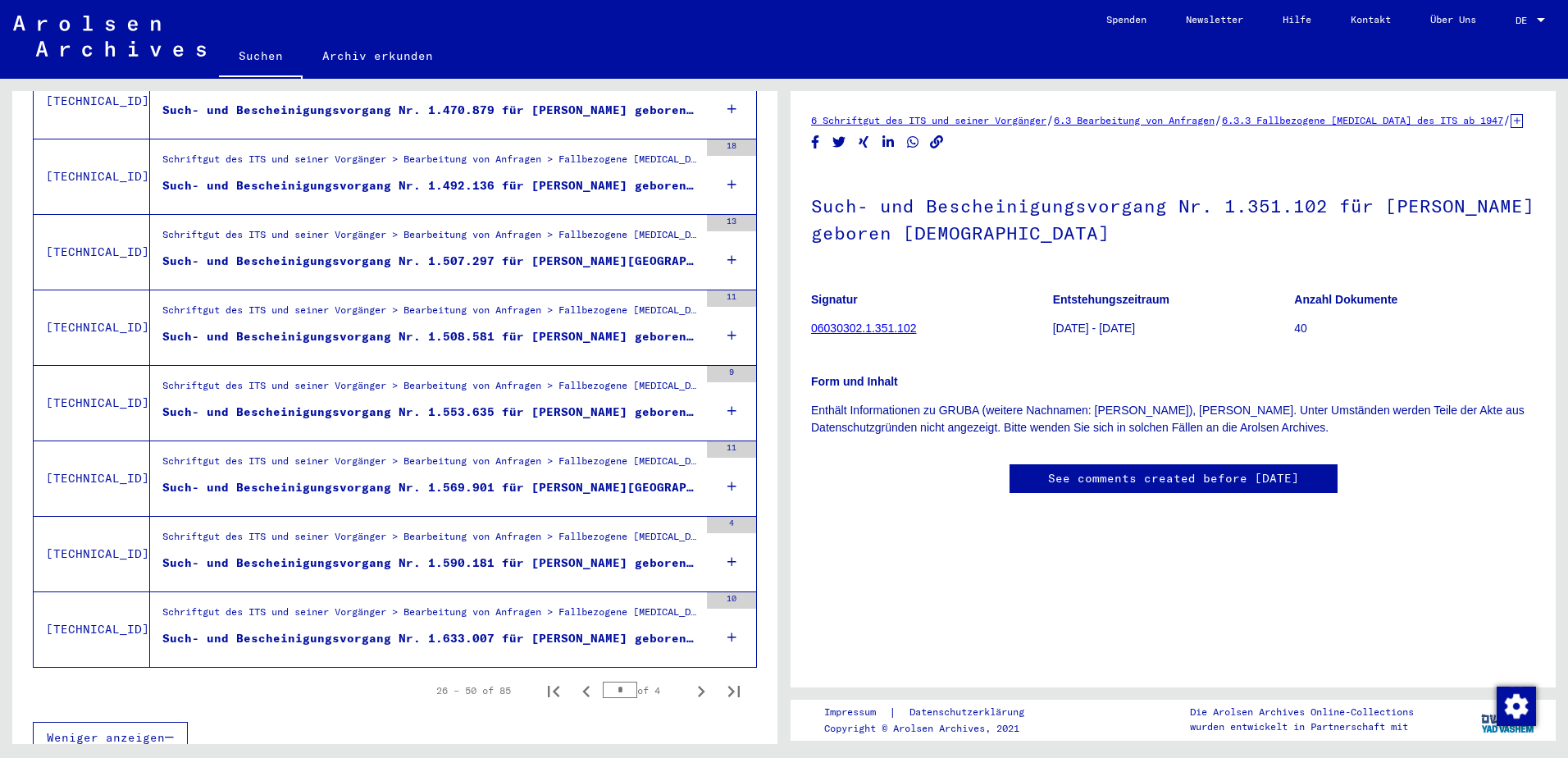
scroll to position [1649, 0]
click at [690, 679] on icon "Next page" at bounding box center [701, 691] width 23 height 23
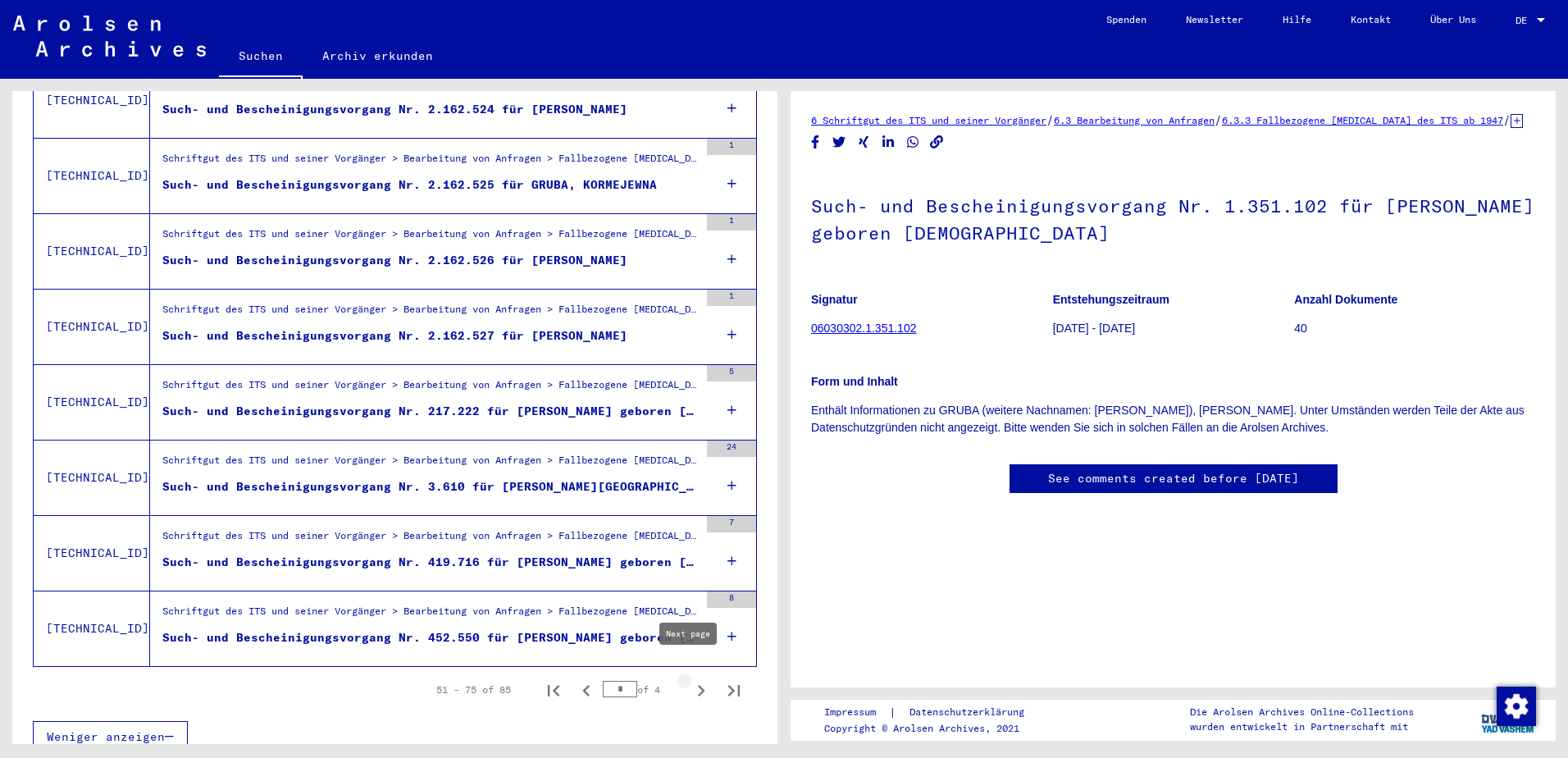
click at [690, 679] on icon "Next page" at bounding box center [701, 691] width 23 height 23
type input "*"
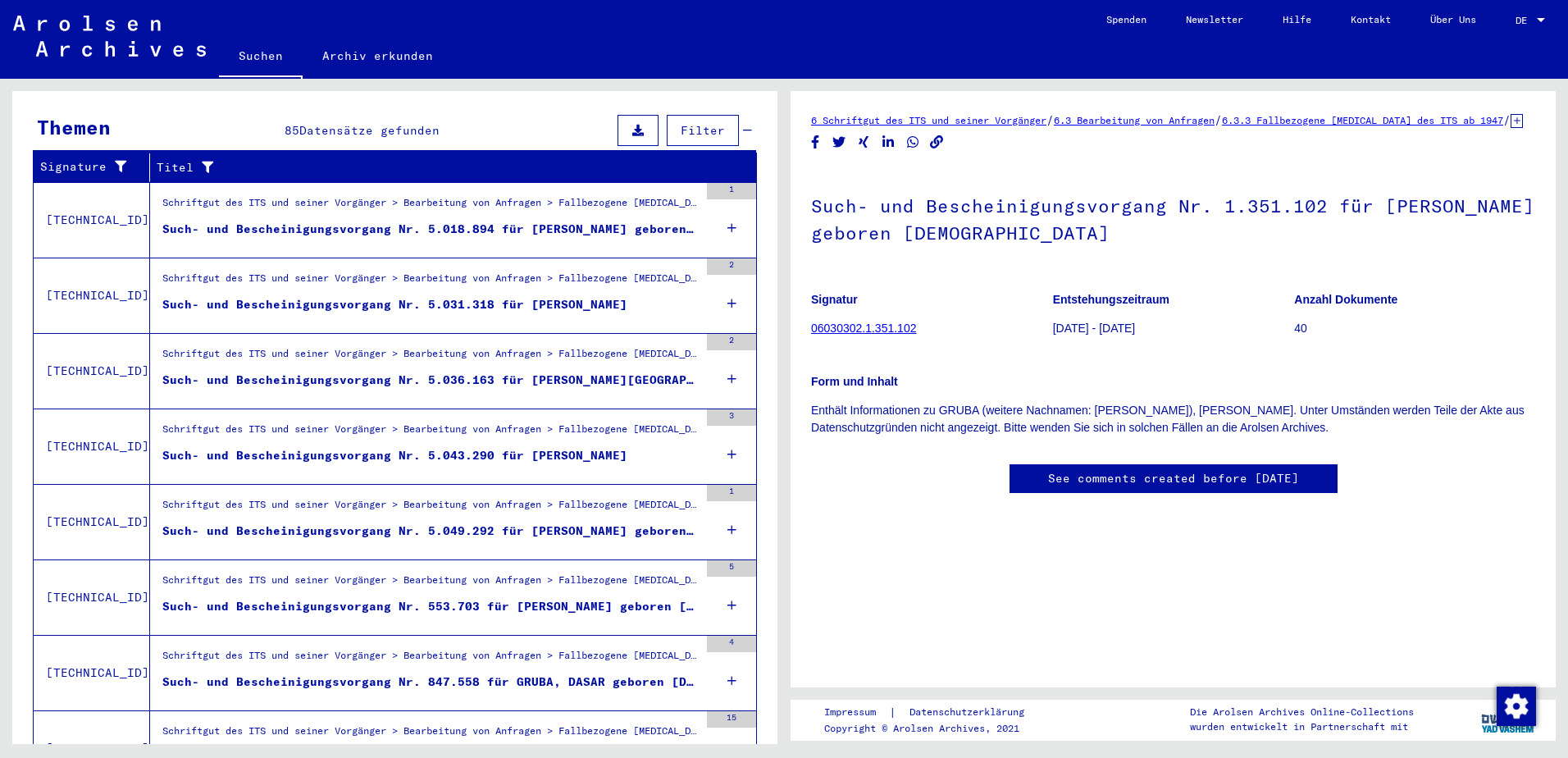
scroll to position [0, 0]
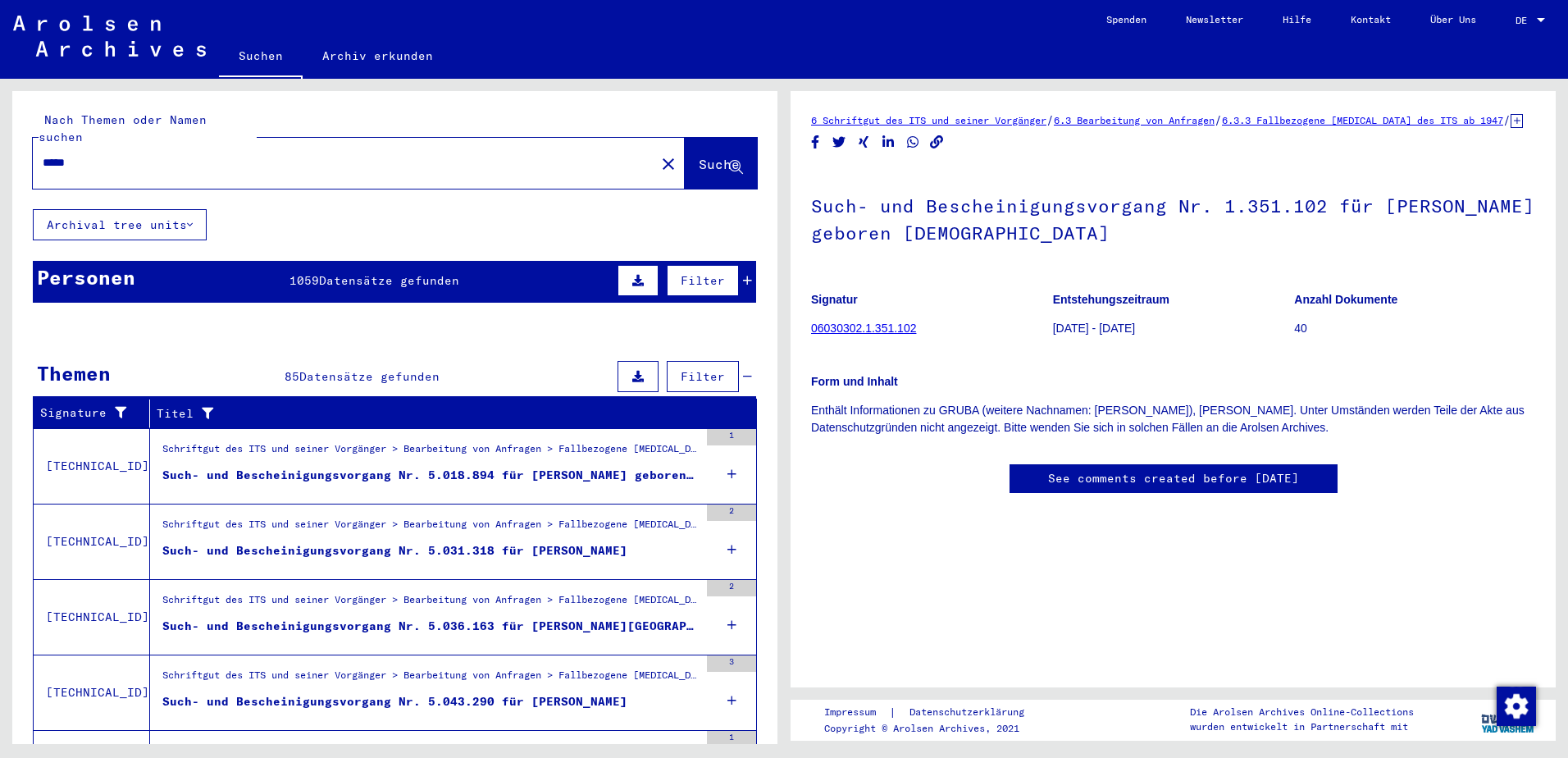
click at [104, 144] on div "*****" at bounding box center [339, 162] width 613 height 36
click at [82, 154] on input "*****" at bounding box center [344, 163] width 603 height 17
type input "****"
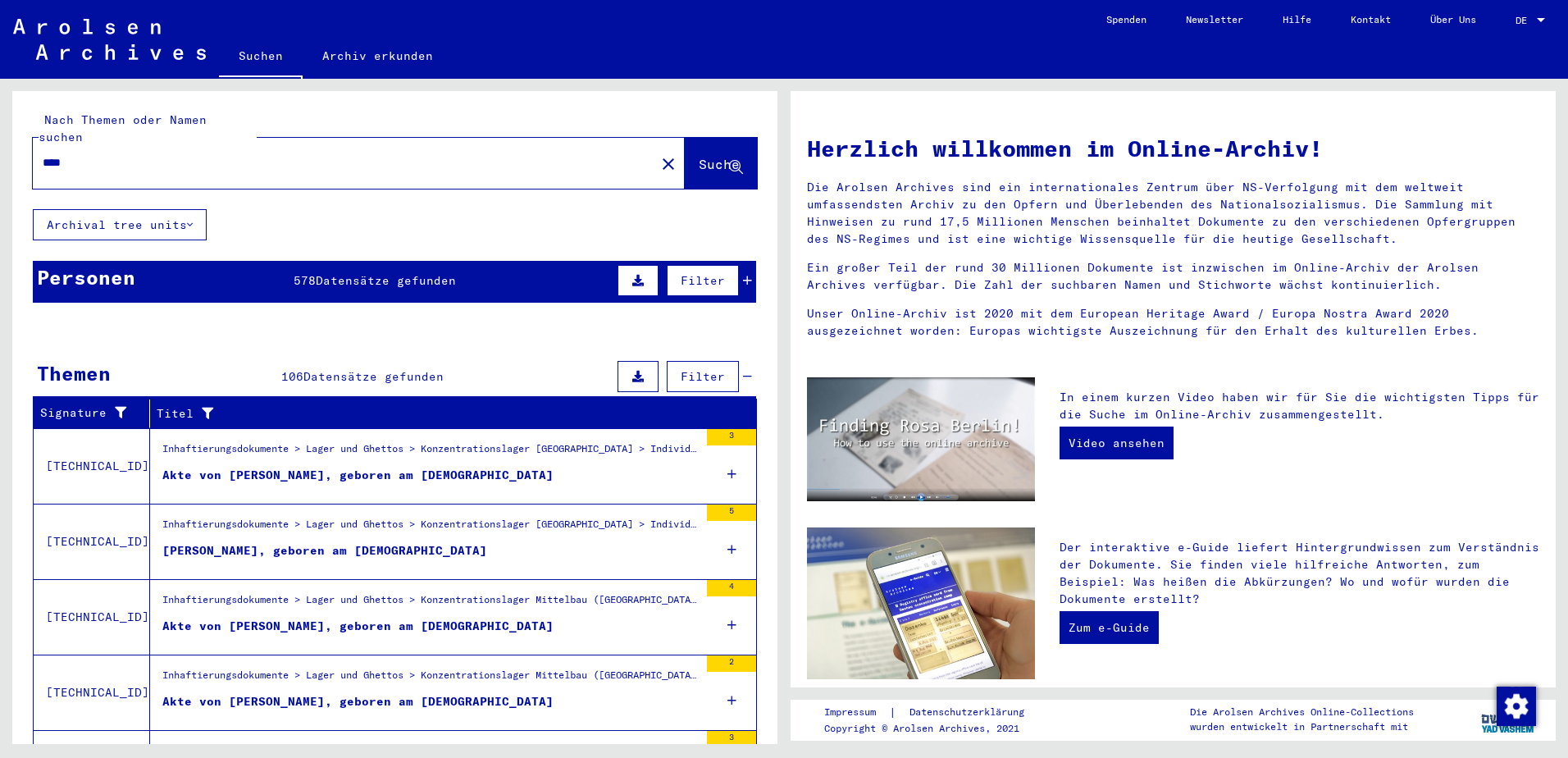
scroll to position [94, 0]
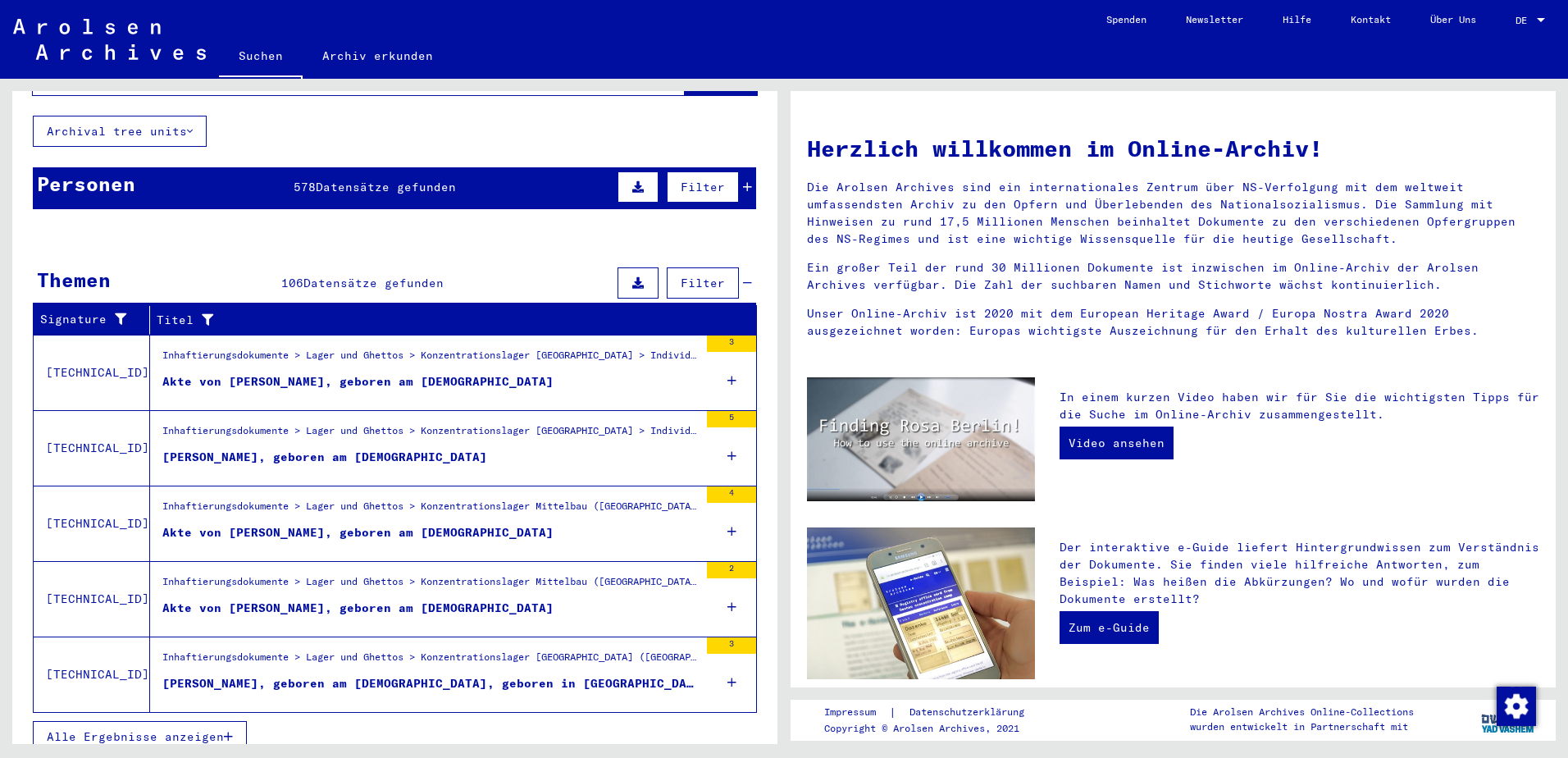
click at [105, 729] on span "Alle Ergebnisse anzeigen" at bounding box center [135, 736] width 177 height 15
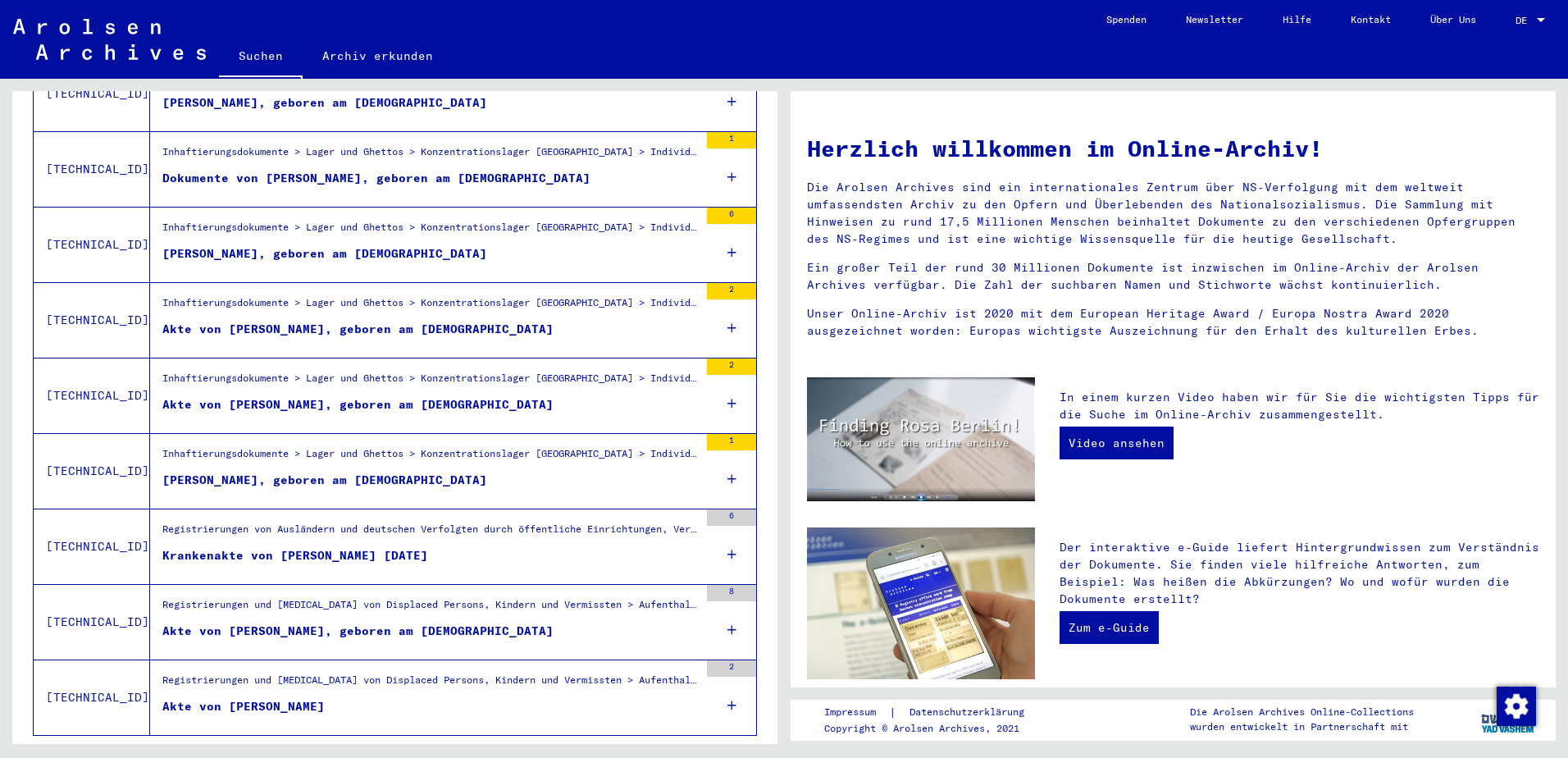
scroll to position [1649, 0]
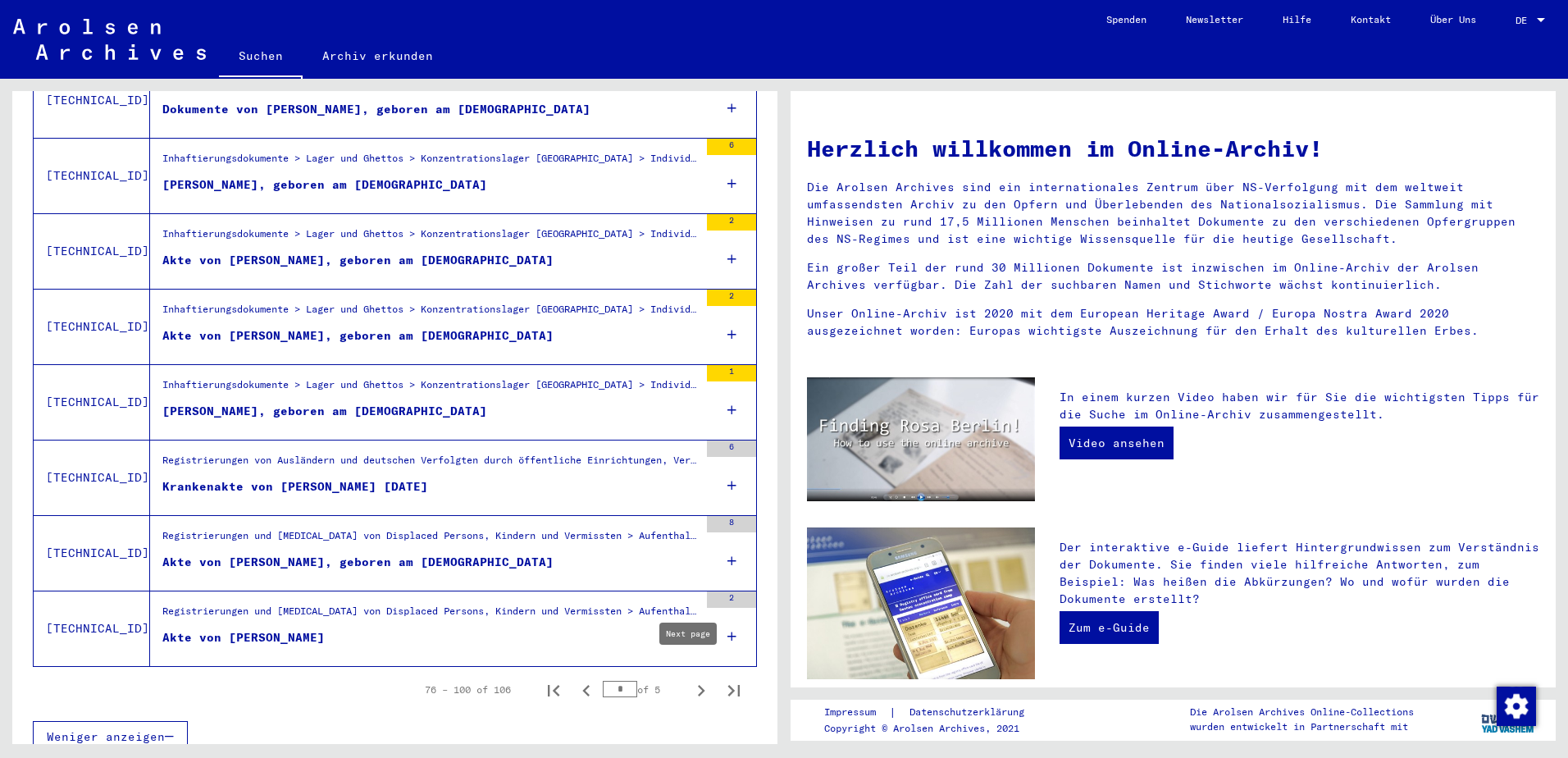
click at [692, 679] on icon "Next page" at bounding box center [701, 691] width 23 height 23
type input "*"
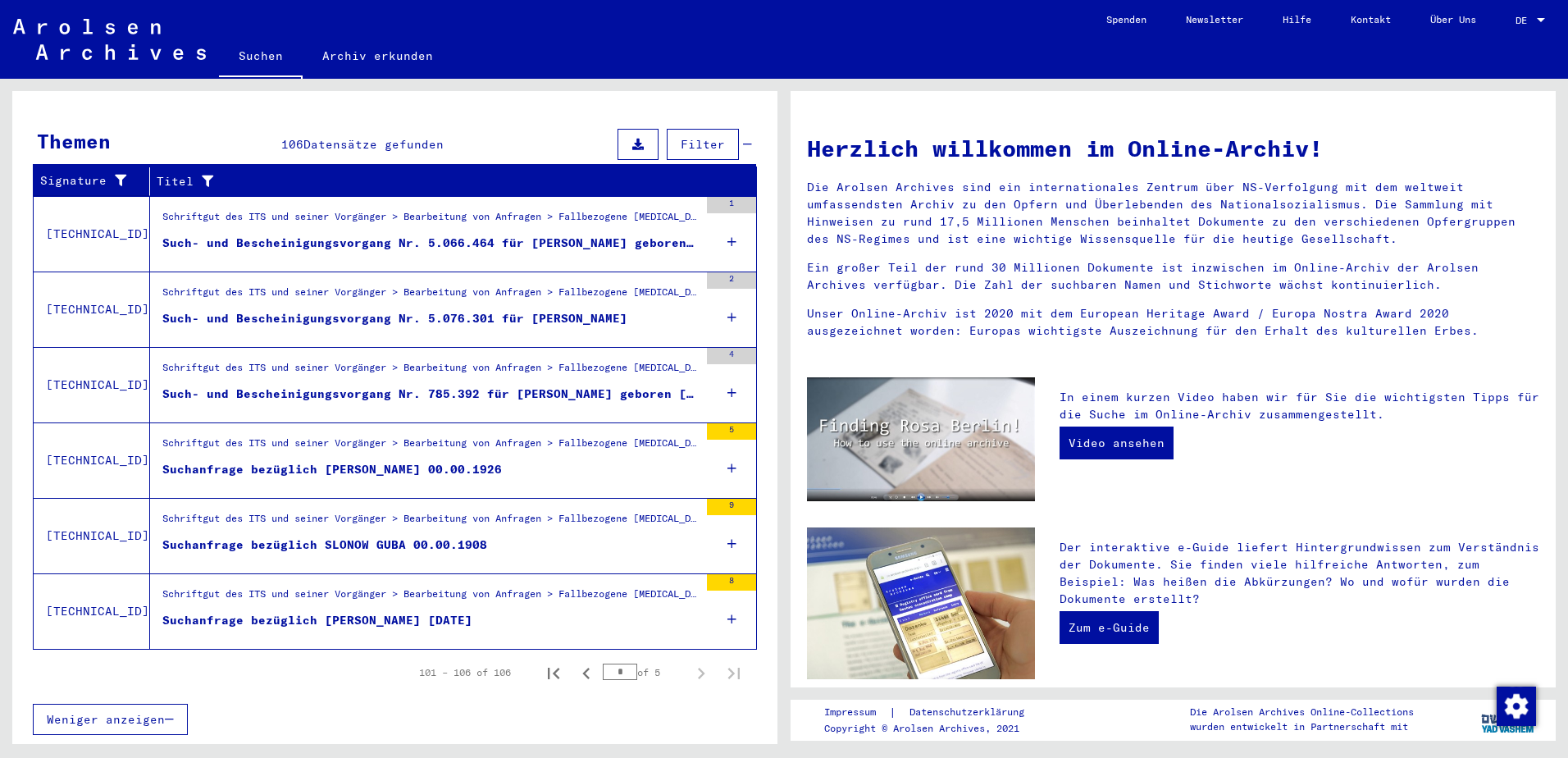
scroll to position [215, 0]
